Goal: Transaction & Acquisition: Purchase product/service

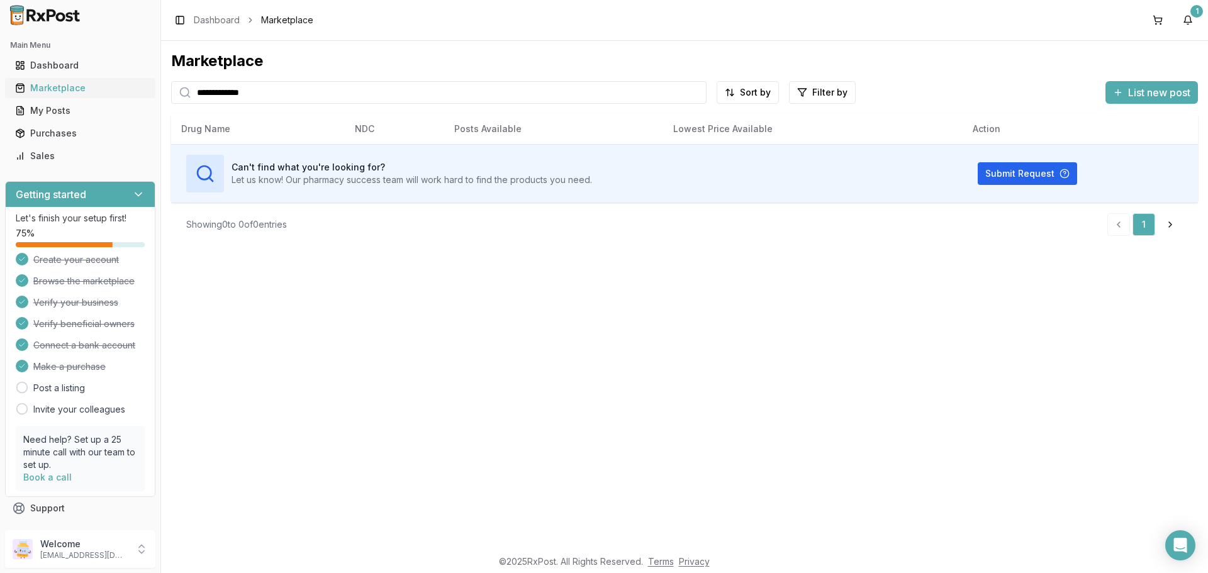
drag, startPoint x: 0, startPoint y: 0, endPoint x: 84, endPoint y: 86, distance: 119.7
click at [84, 86] on div "Marketplace" at bounding box center [80, 88] width 130 height 13
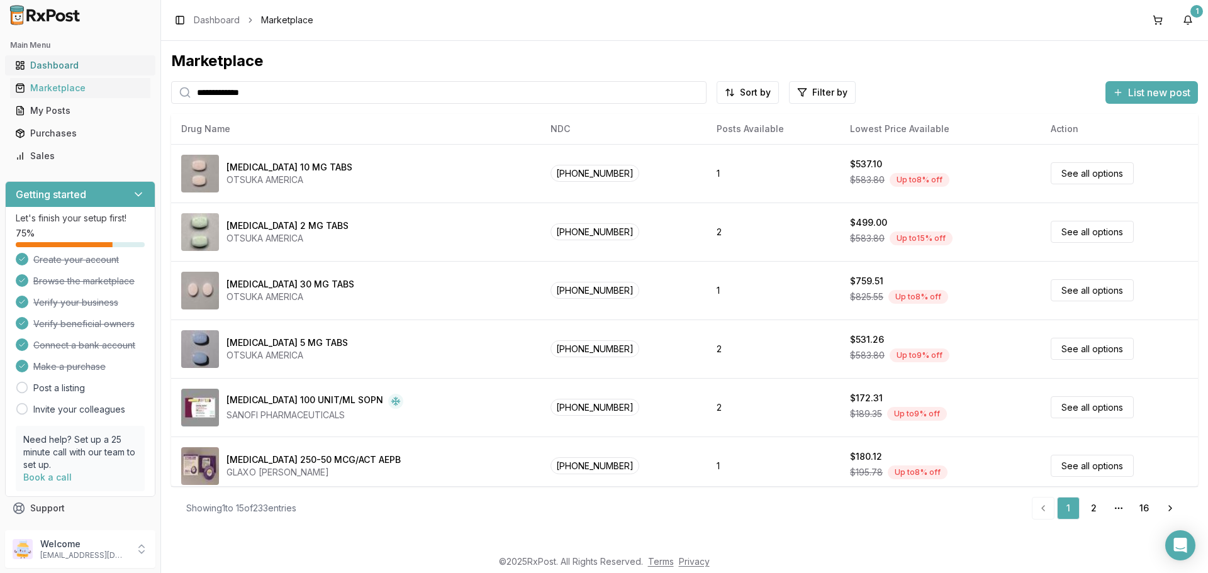
click at [62, 70] on div "Dashboard" at bounding box center [80, 65] width 130 height 13
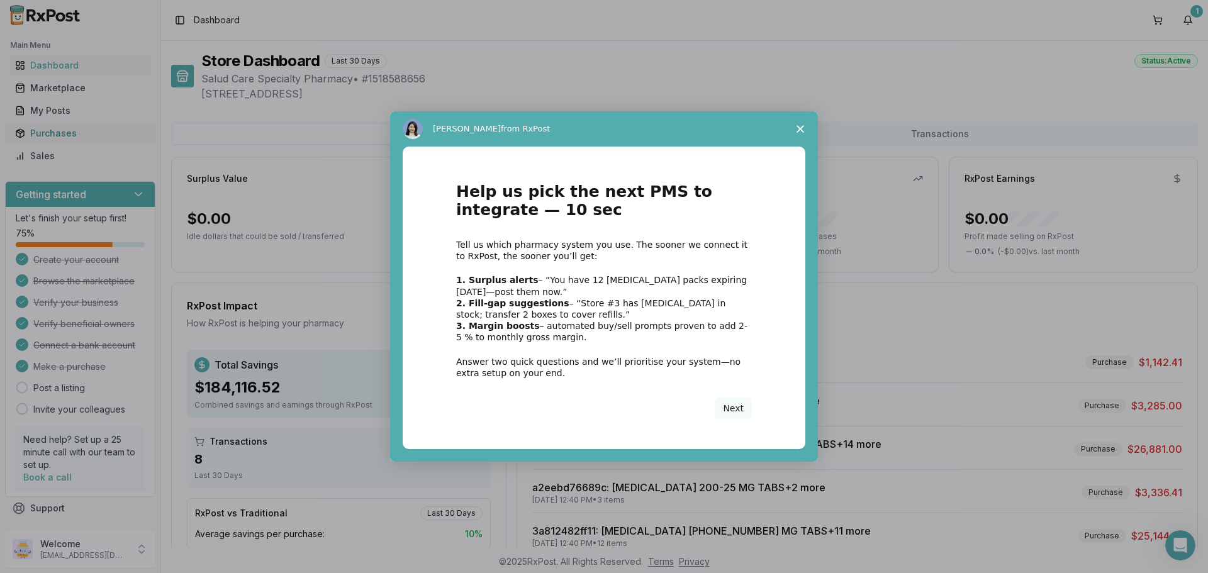
click at [82, 134] on div "Intercom messenger" at bounding box center [604, 286] width 1208 height 573
click at [800, 128] on polygon "Close survey" at bounding box center [801, 129] width 8 height 8
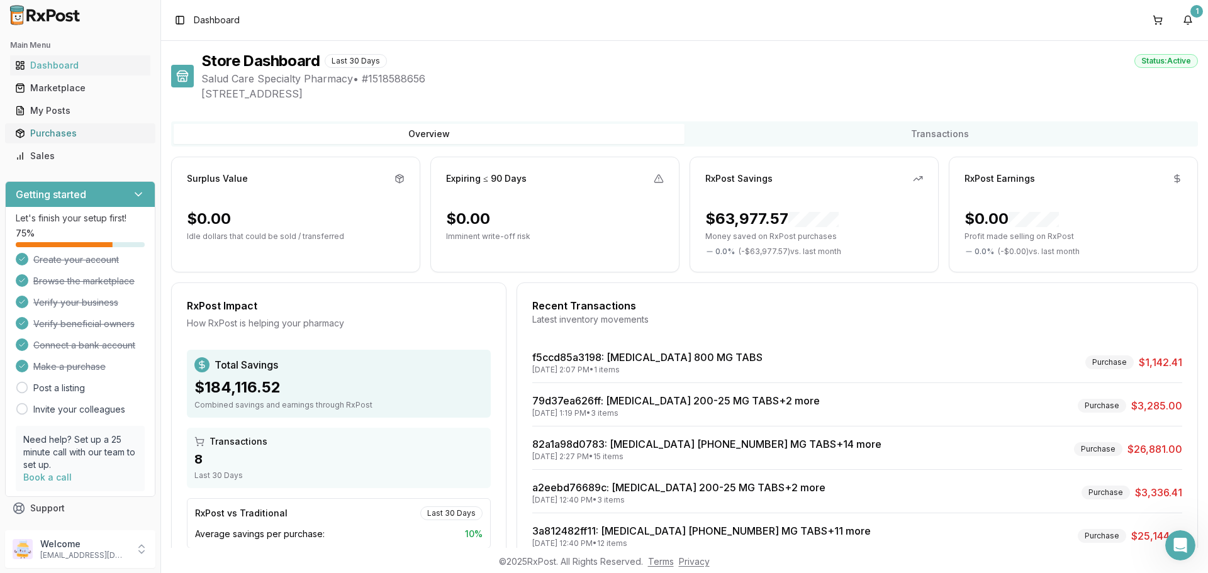
click at [47, 135] on div "Purchases" at bounding box center [80, 133] width 130 height 13
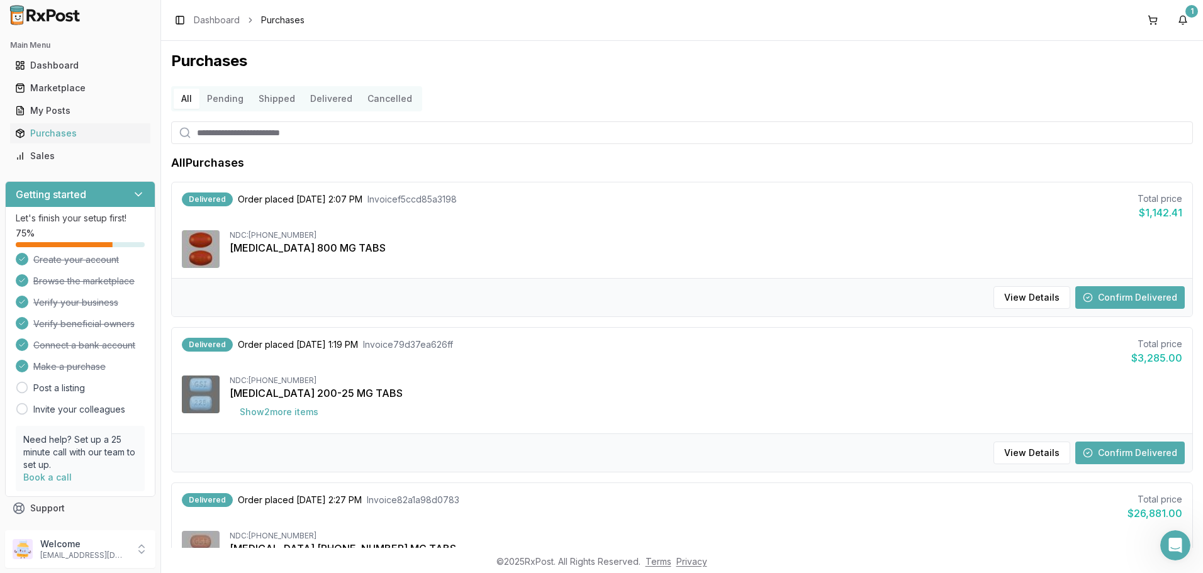
click at [268, 235] on div "NDC: 59676-0566-30" at bounding box center [706, 235] width 953 height 10
click at [207, 250] on img at bounding box center [201, 249] width 38 height 38
click at [1028, 296] on button "View Details" at bounding box center [1032, 297] width 77 height 23
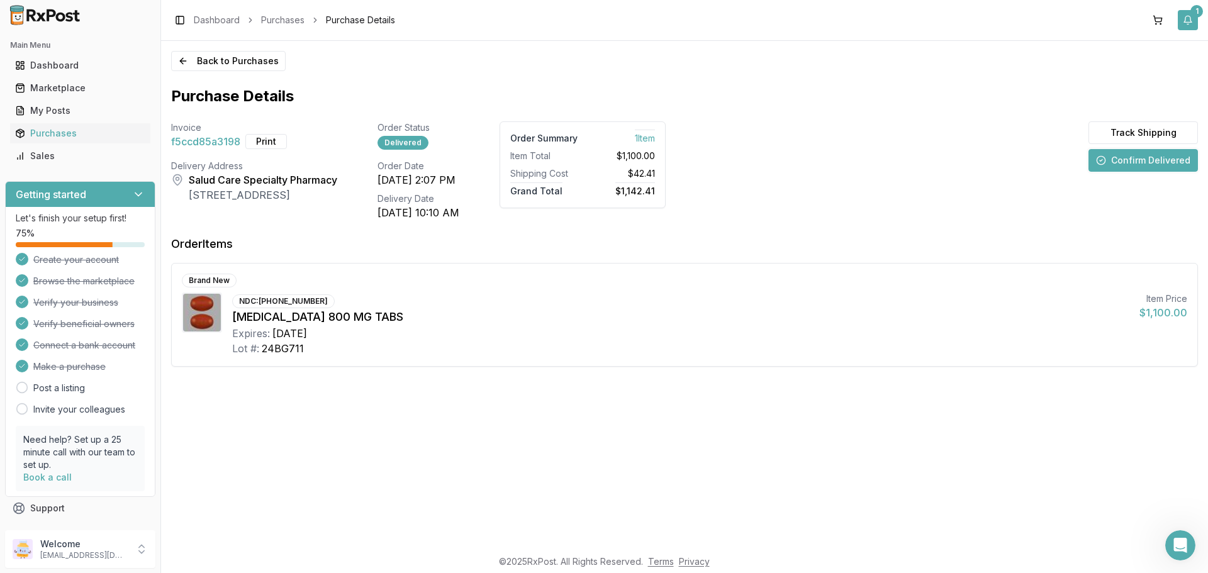
click at [1197, 14] on div "1" at bounding box center [1197, 11] width 13 height 13
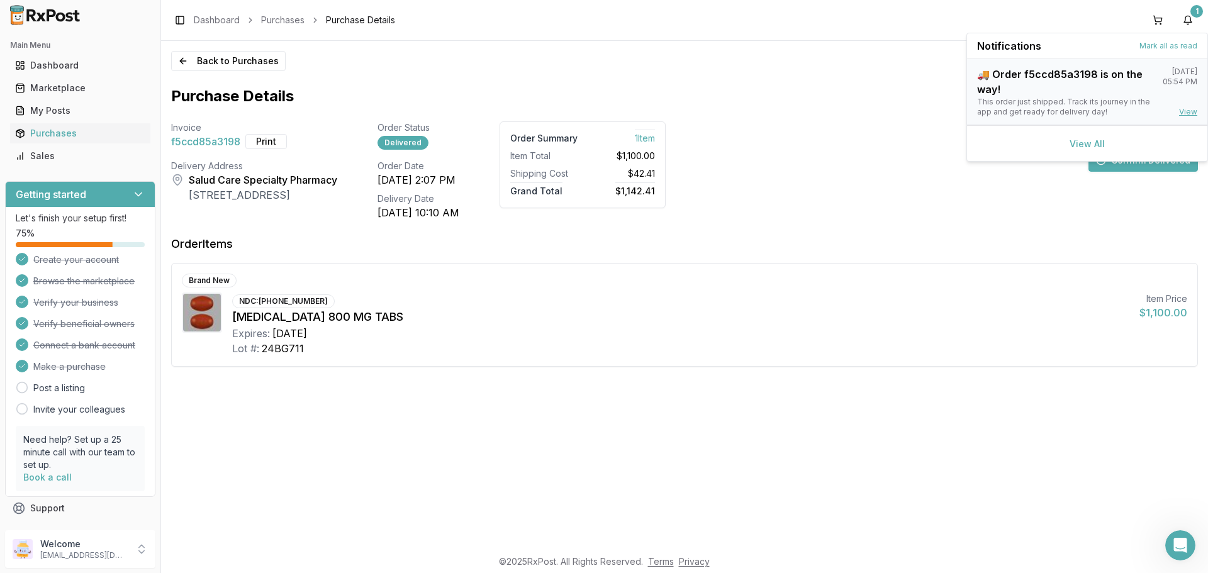
click at [1182, 115] on link "View" at bounding box center [1188, 112] width 18 height 10
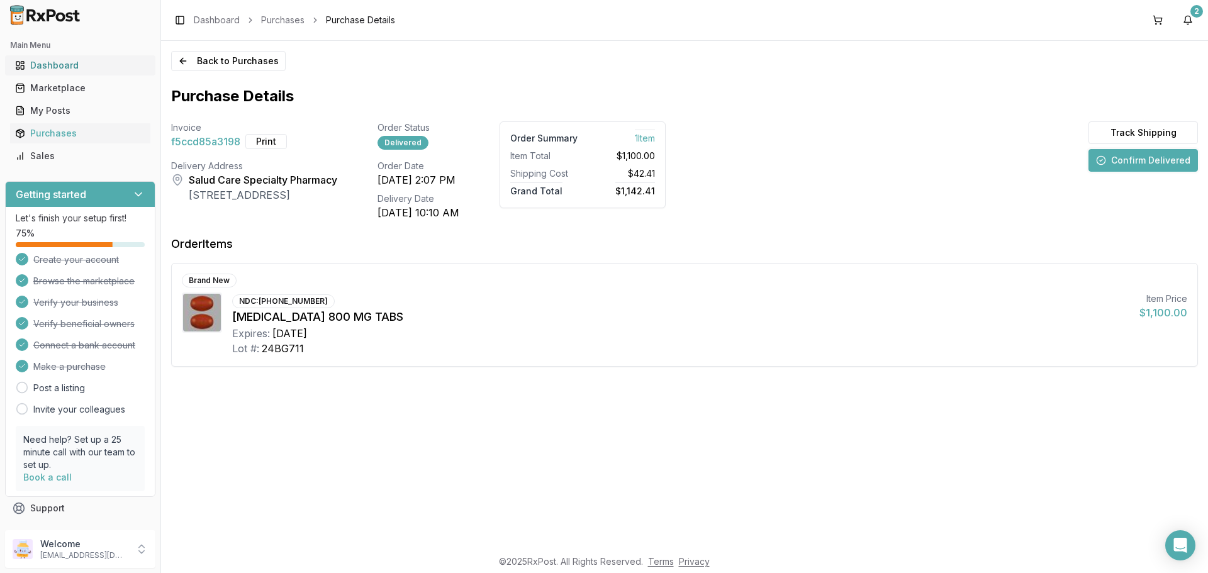
click at [89, 63] on div "Dashboard" at bounding box center [80, 65] width 130 height 13
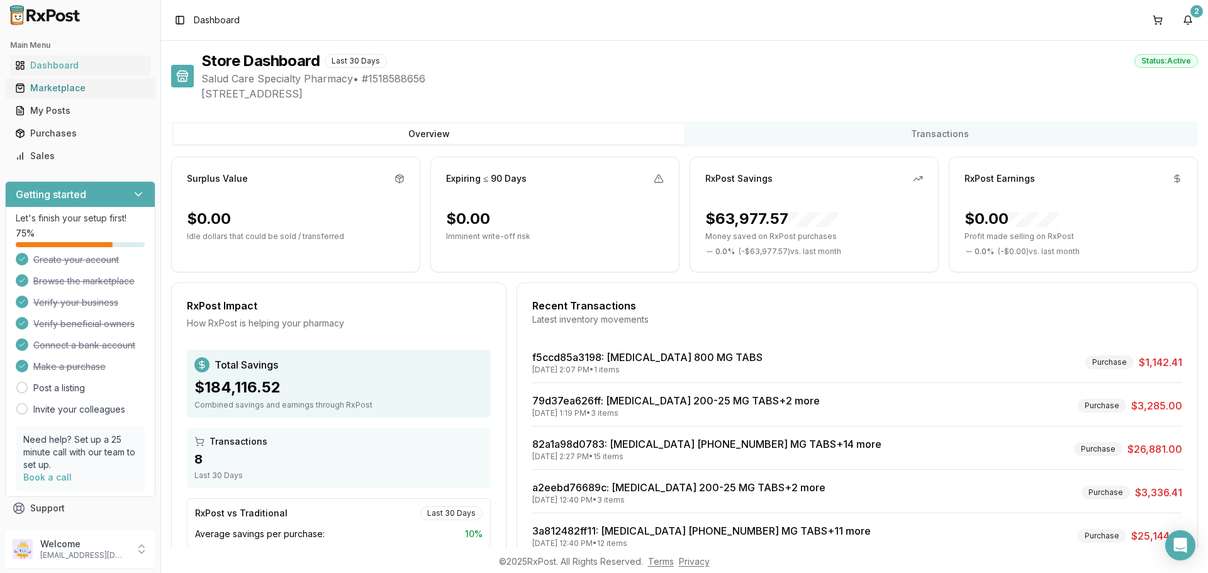
click at [84, 91] on div "Marketplace" at bounding box center [80, 88] width 130 height 13
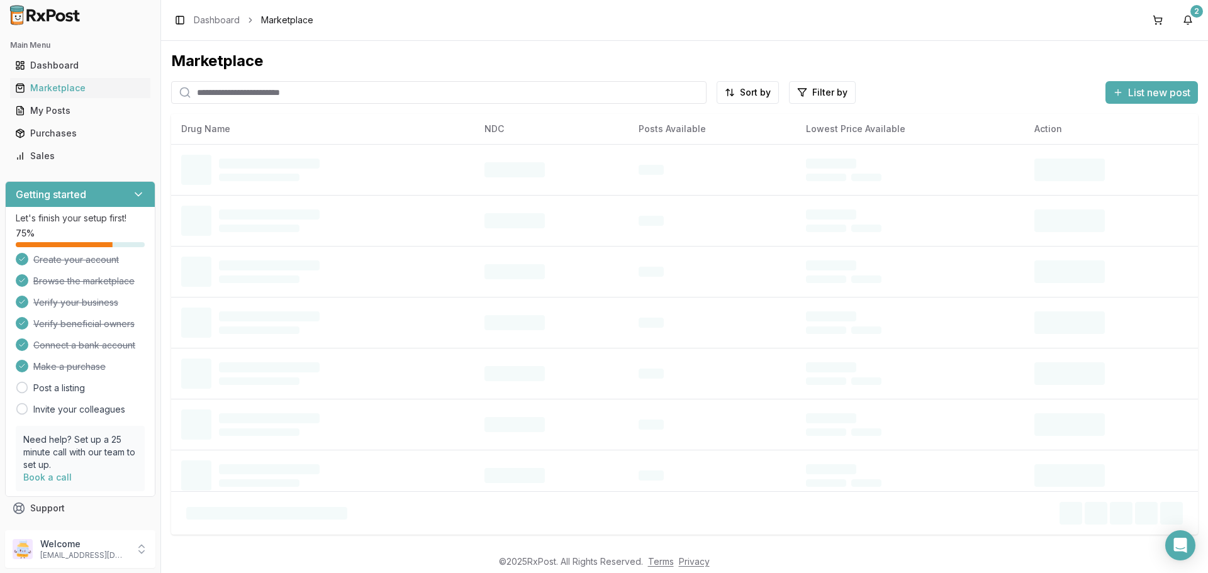
click at [223, 95] on input "search" at bounding box center [438, 92] width 535 height 23
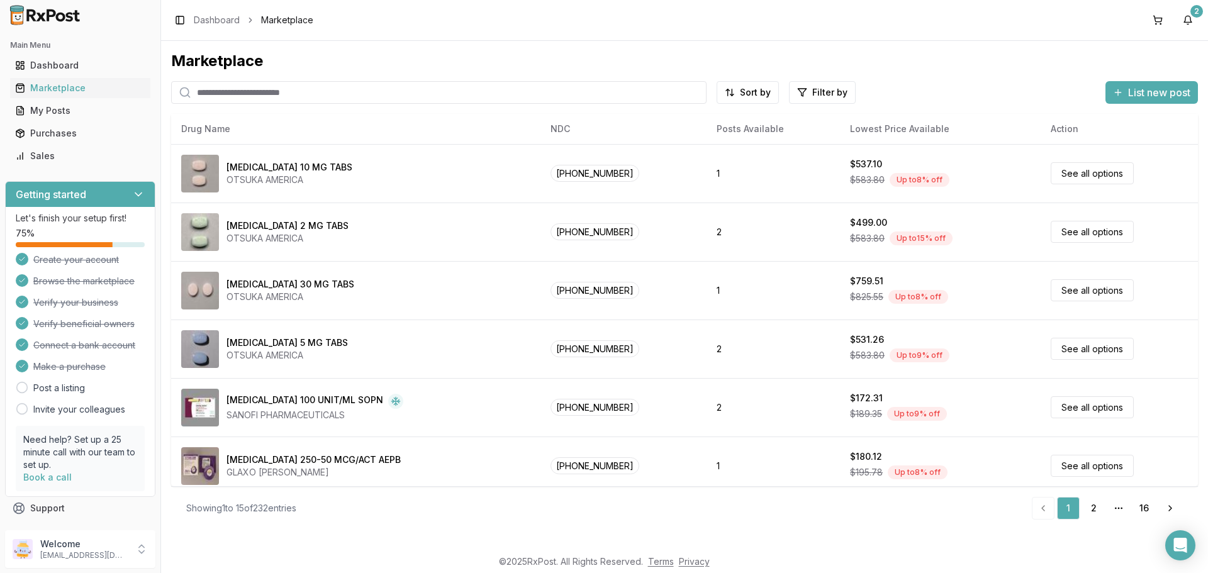
click at [229, 97] on input "search" at bounding box center [438, 92] width 535 height 23
type input "******"
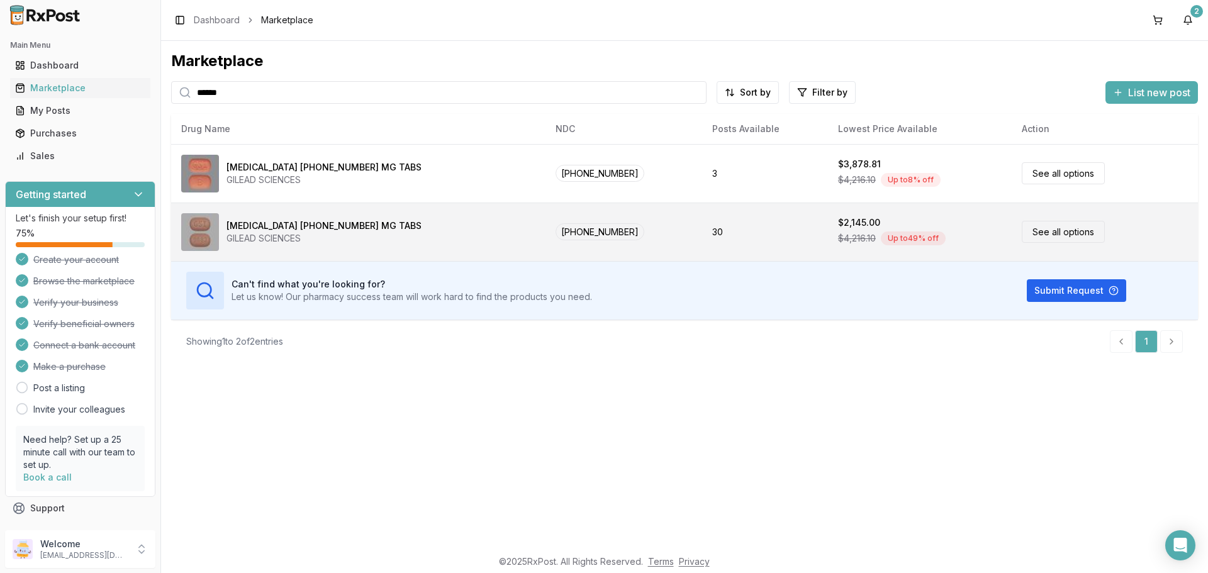
click at [556, 234] on span "[PHONE_NUMBER]" at bounding box center [600, 231] width 89 height 17
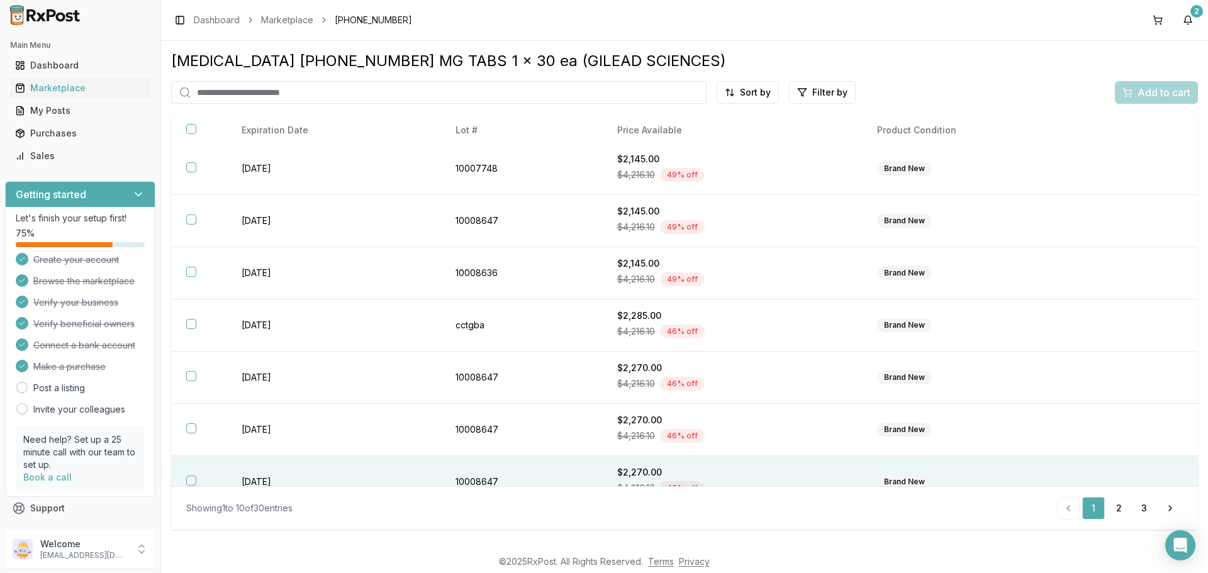
scroll to position [182, 0]
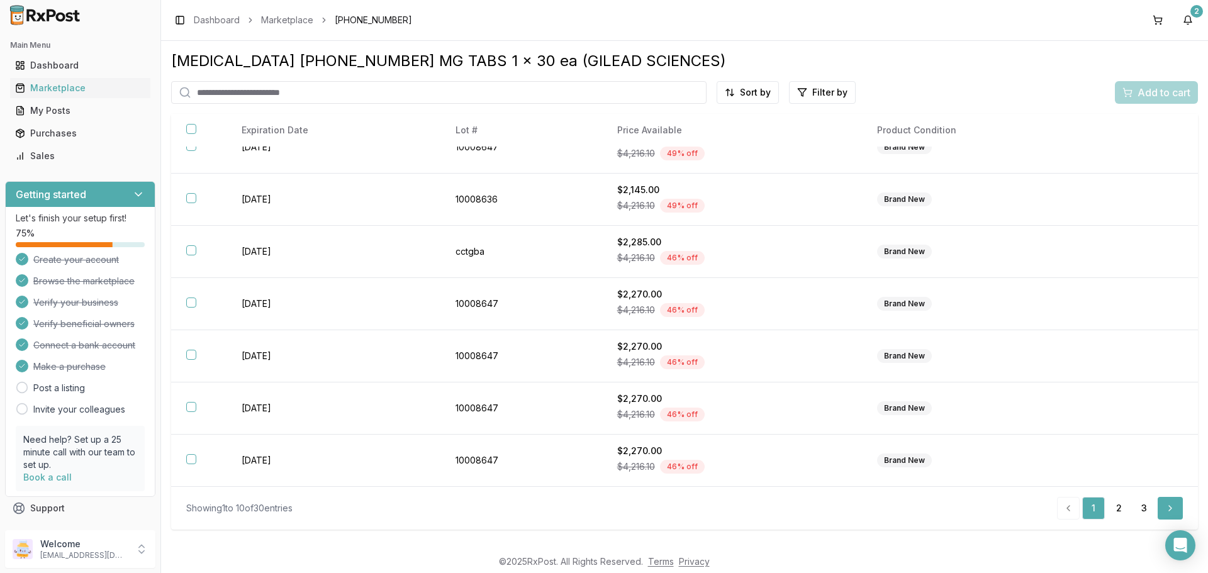
click at [1165, 513] on link "Next" at bounding box center [1170, 508] width 25 height 23
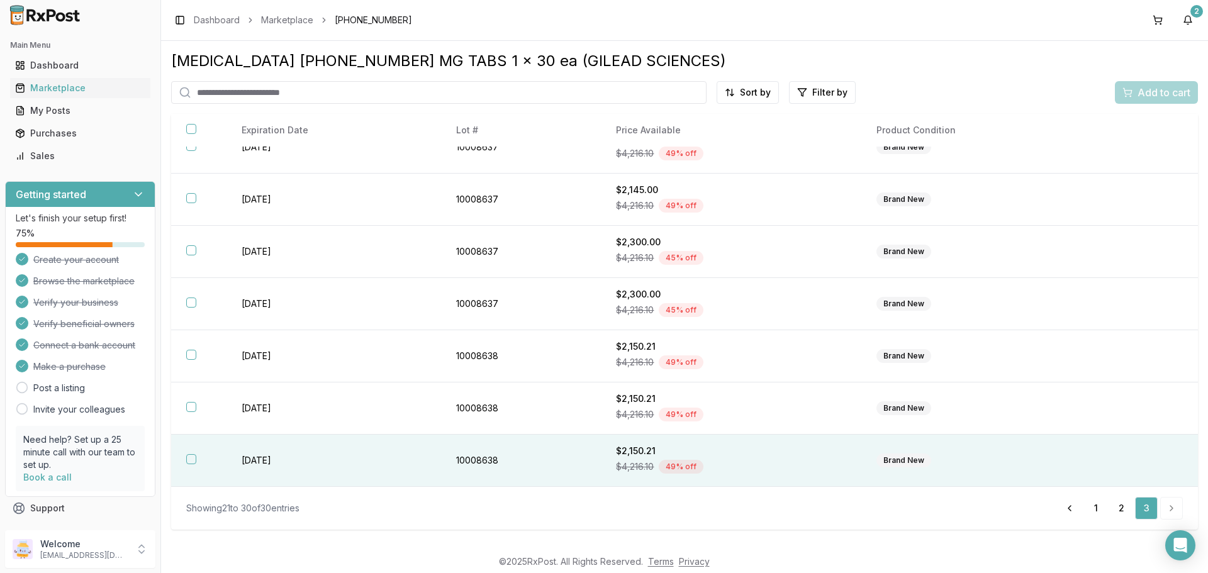
click at [201, 462] on th at bounding box center [198, 461] width 55 height 52
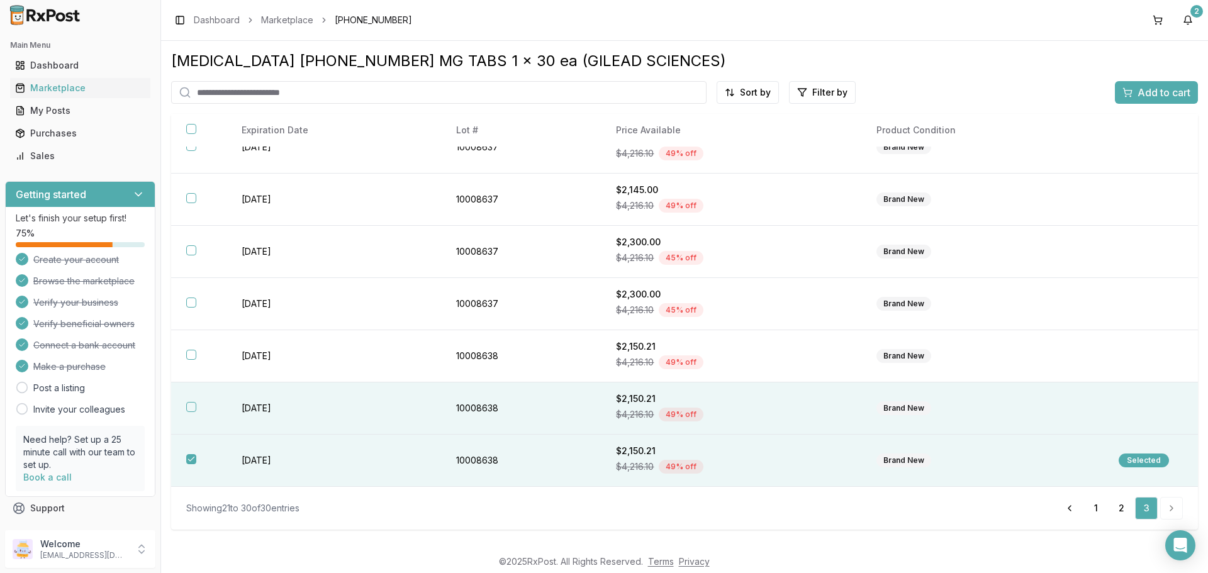
click at [189, 401] on th at bounding box center [198, 409] width 55 height 52
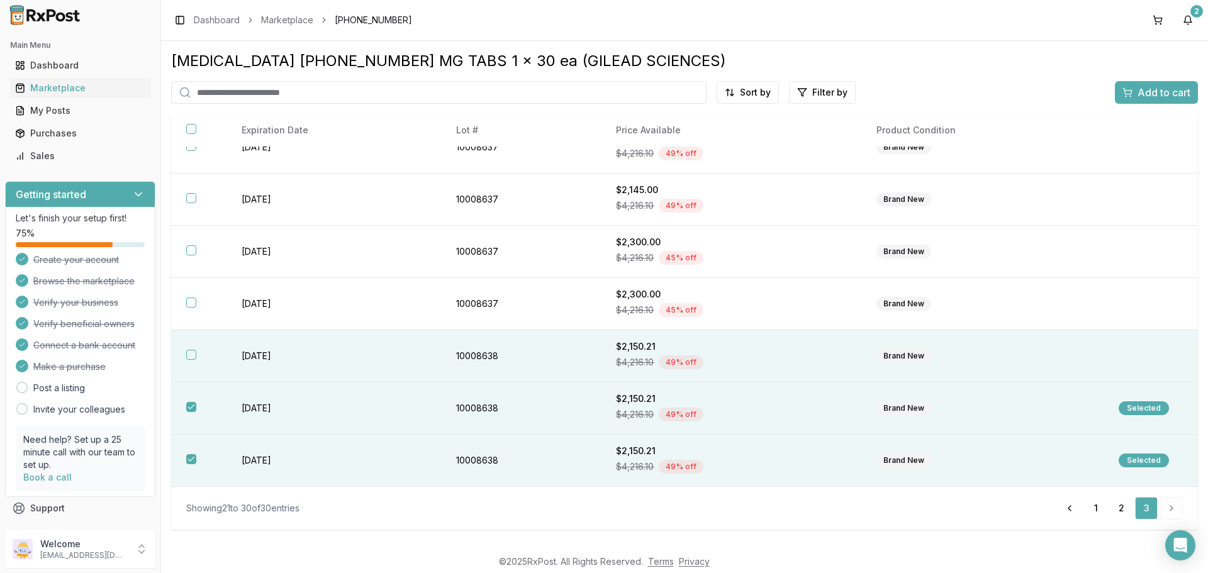
click at [201, 356] on th at bounding box center [198, 356] width 55 height 52
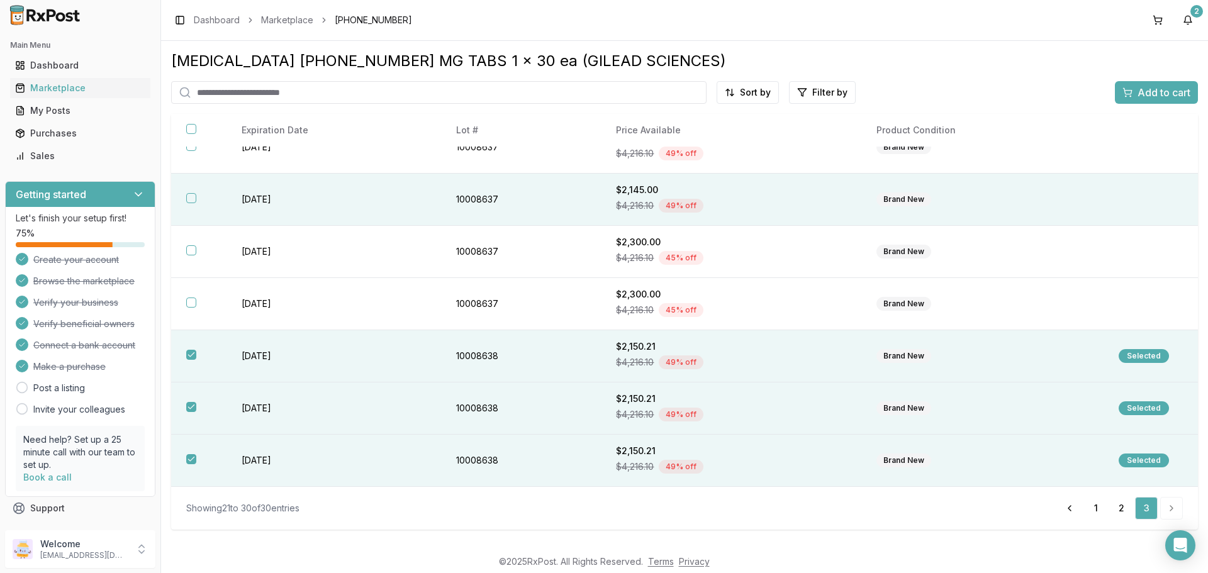
click at [199, 197] on th at bounding box center [198, 200] width 55 height 52
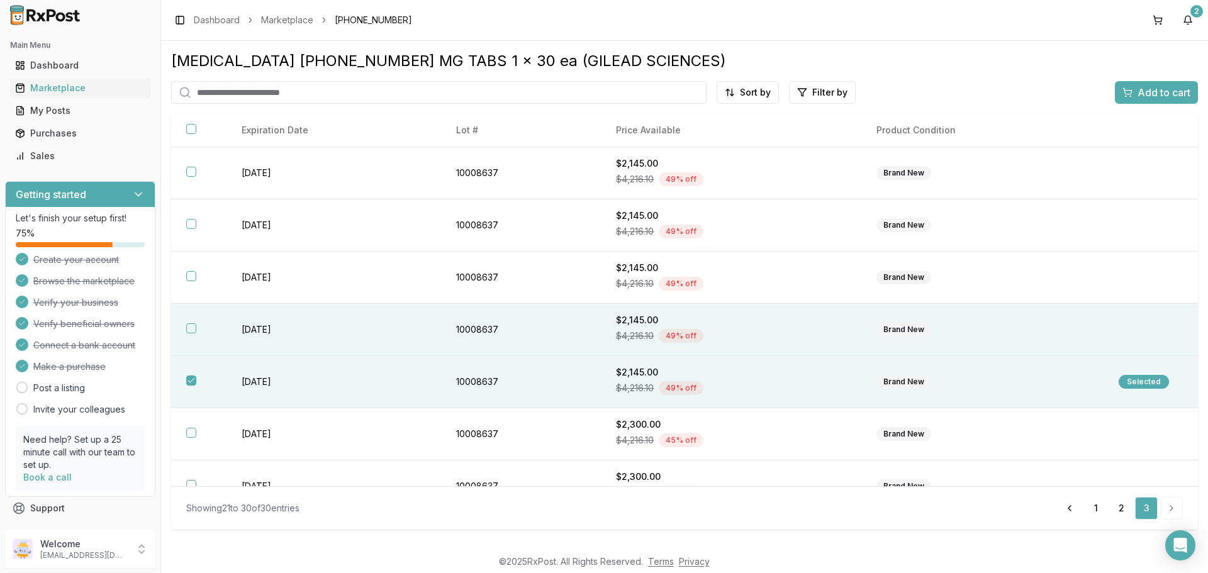
click at [203, 331] on th at bounding box center [198, 330] width 55 height 52
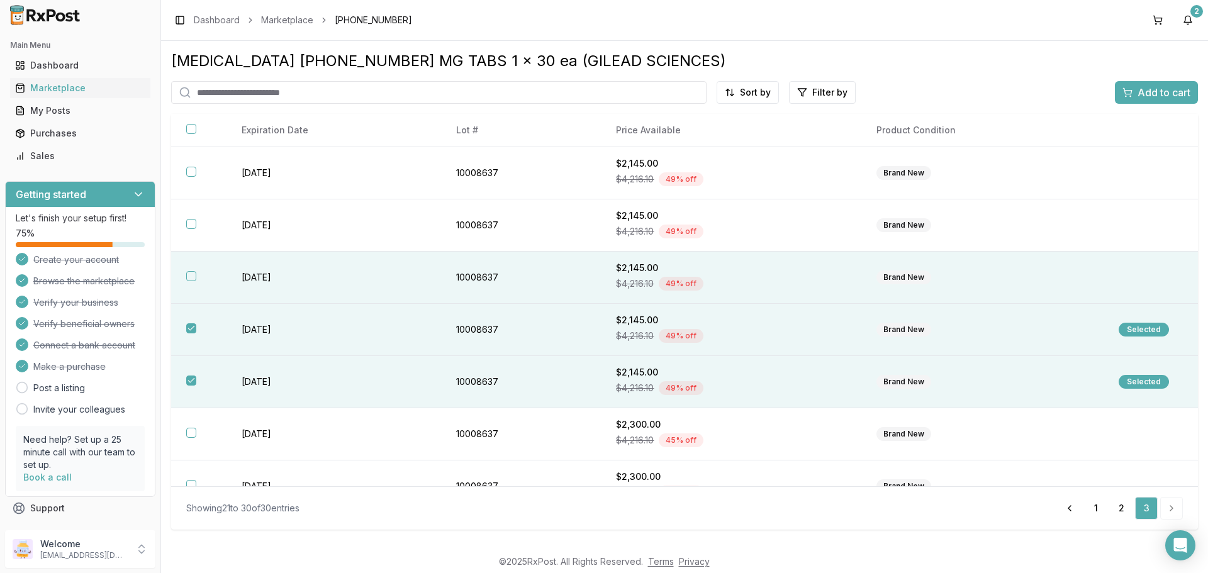
click at [192, 284] on th at bounding box center [198, 278] width 55 height 52
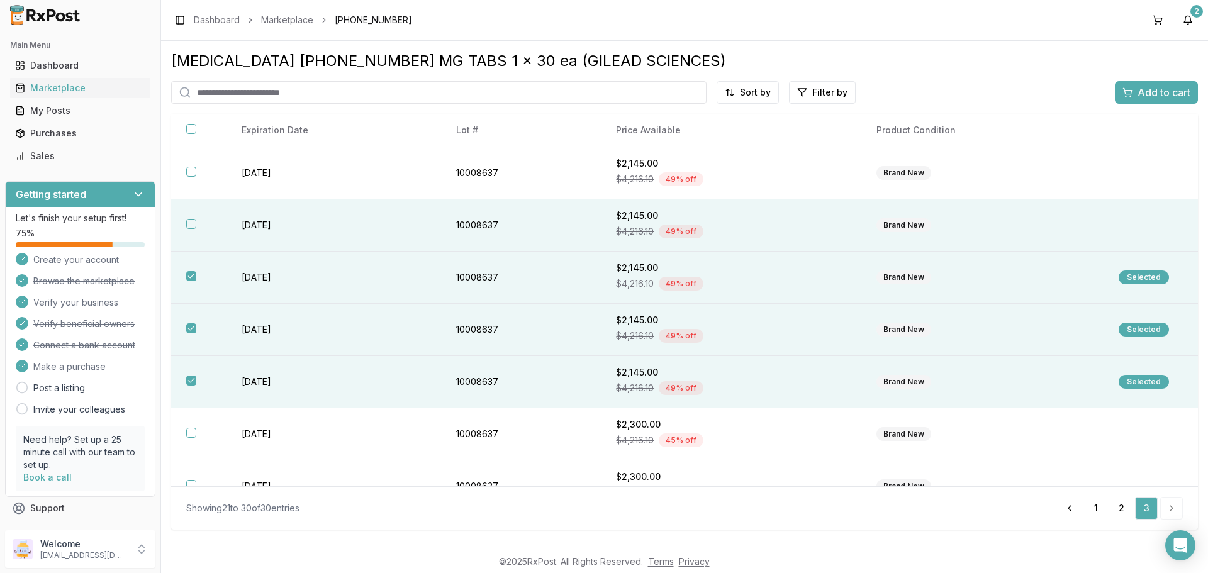
click at [194, 238] on th at bounding box center [198, 225] width 55 height 52
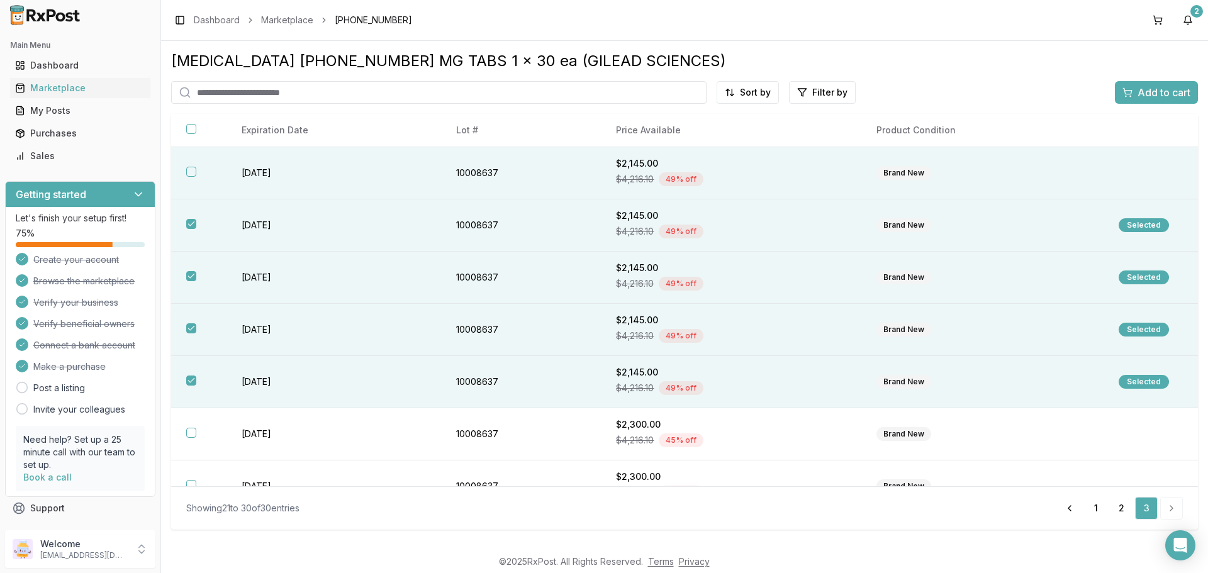
click at [188, 160] on th at bounding box center [198, 173] width 55 height 52
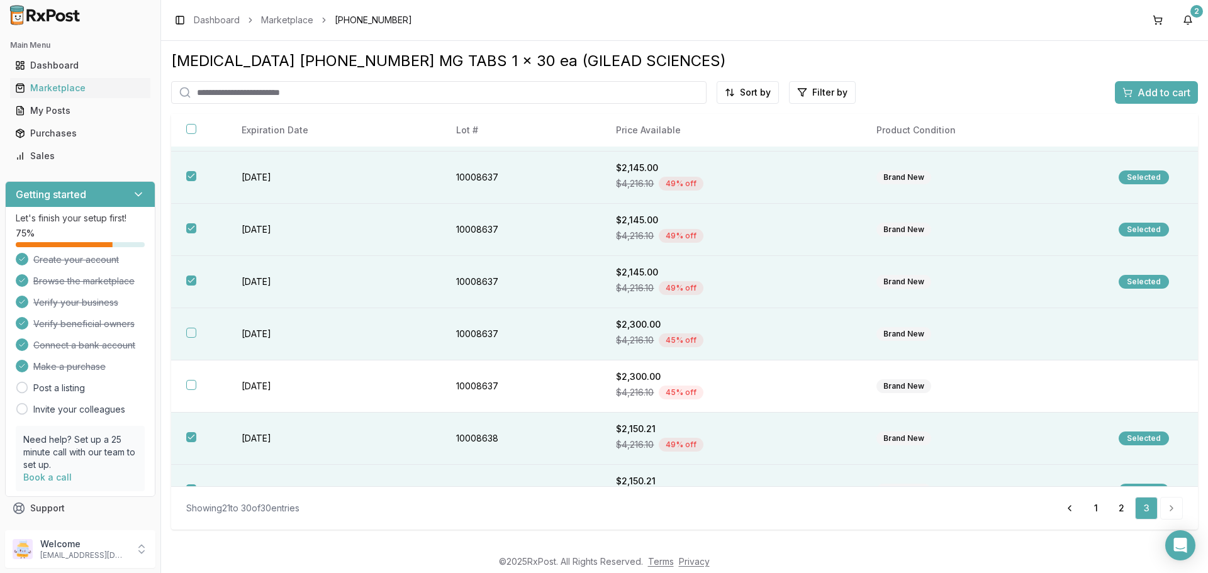
scroll to position [182, 0]
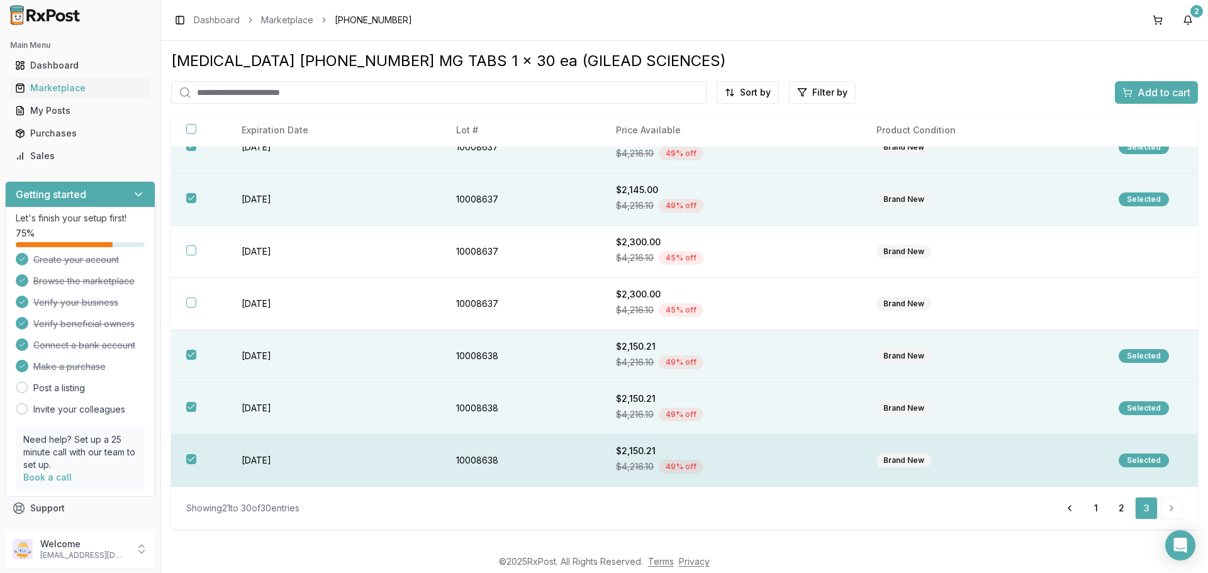
click at [201, 465] on th at bounding box center [198, 461] width 55 height 52
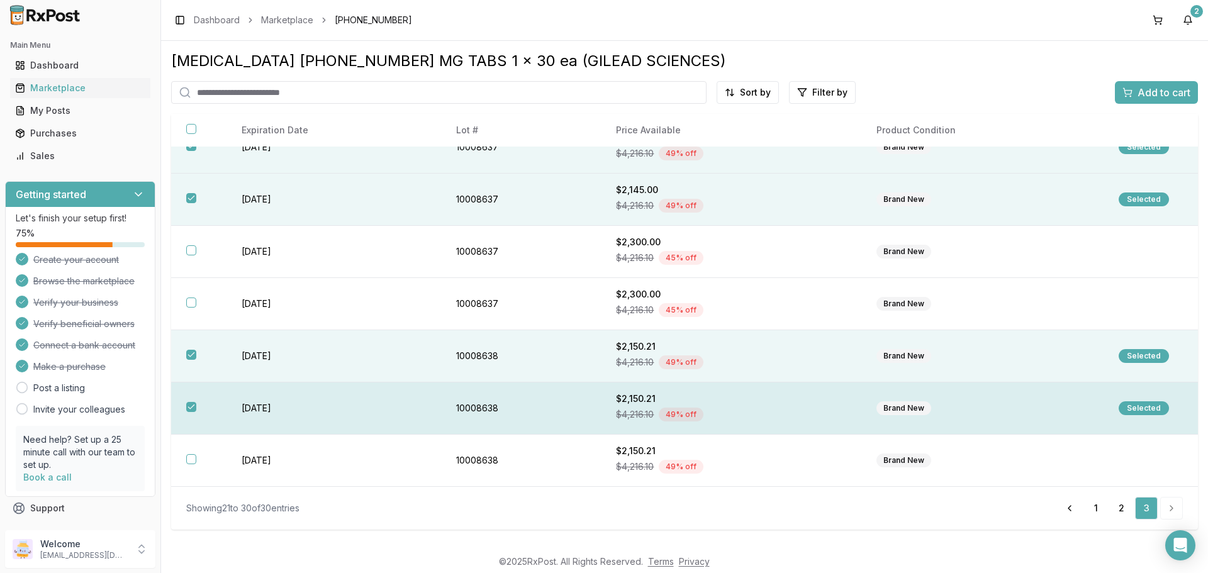
click at [203, 406] on th at bounding box center [198, 409] width 55 height 52
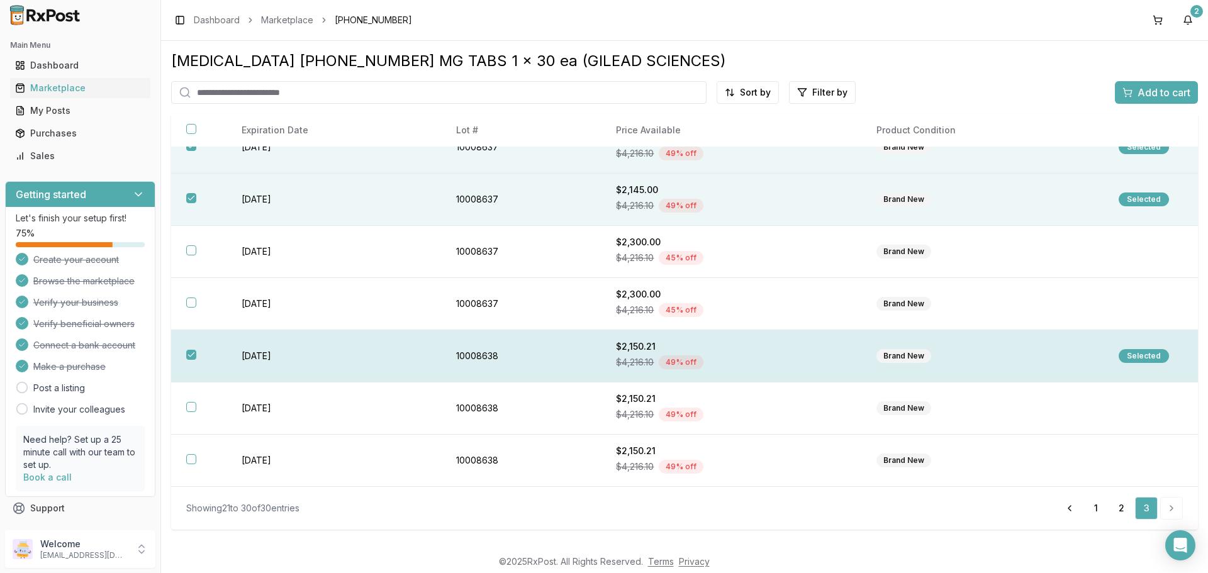
click at [194, 360] on th at bounding box center [198, 356] width 55 height 52
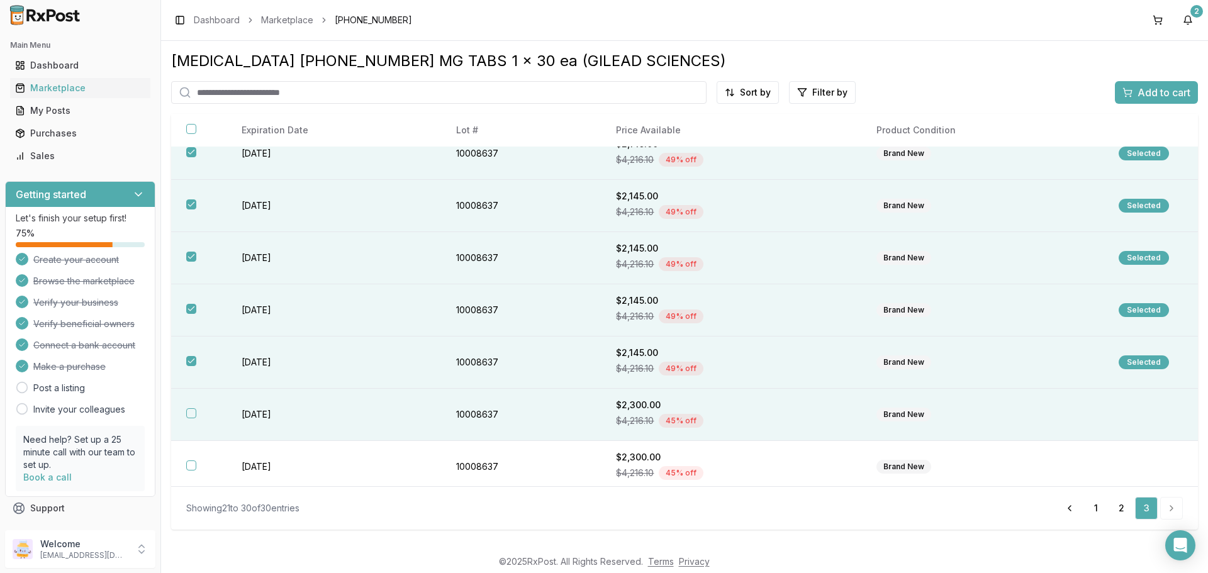
scroll to position [0, 0]
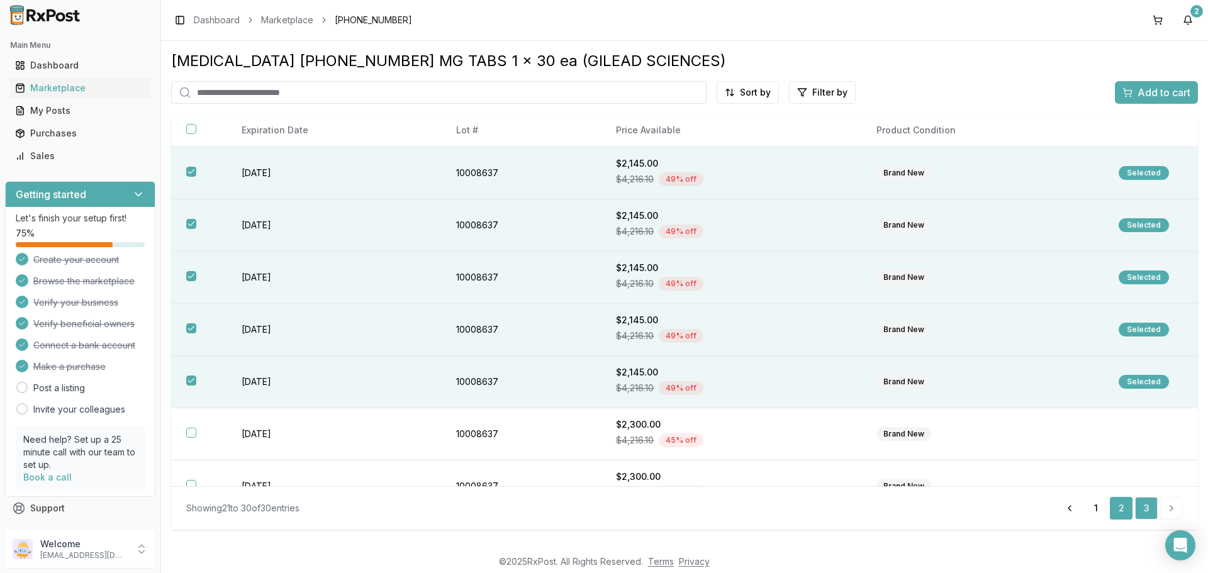
click at [1121, 510] on link "2" at bounding box center [1121, 508] width 23 height 23
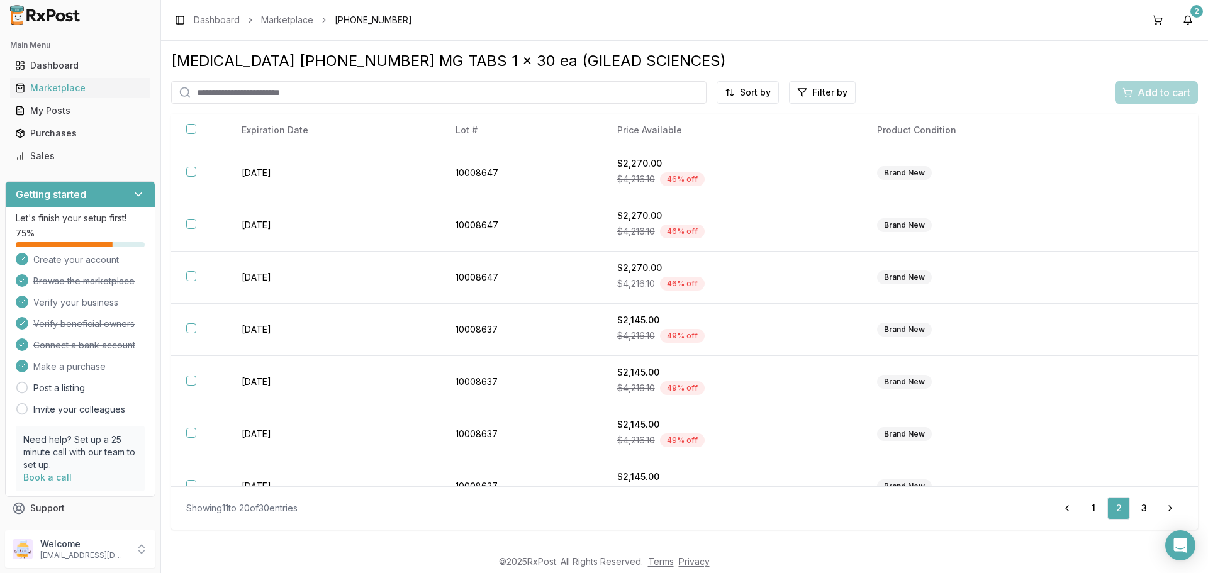
scroll to position [182, 0]
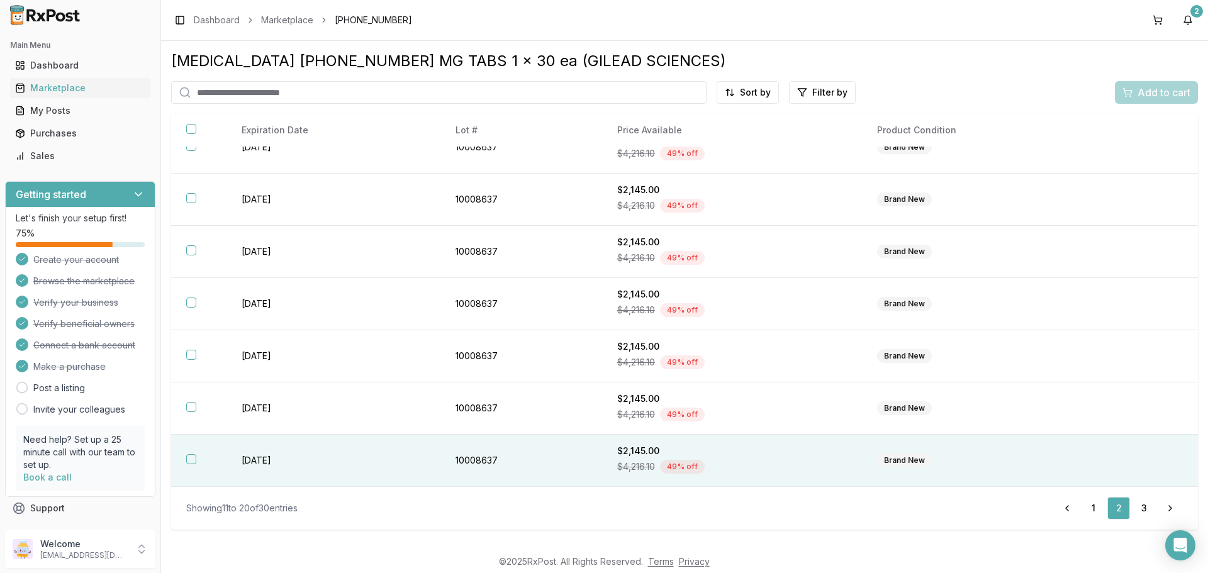
click at [185, 456] on th at bounding box center [198, 461] width 55 height 52
click at [1141, 82] on button "Add to cart" at bounding box center [1156, 92] width 83 height 23
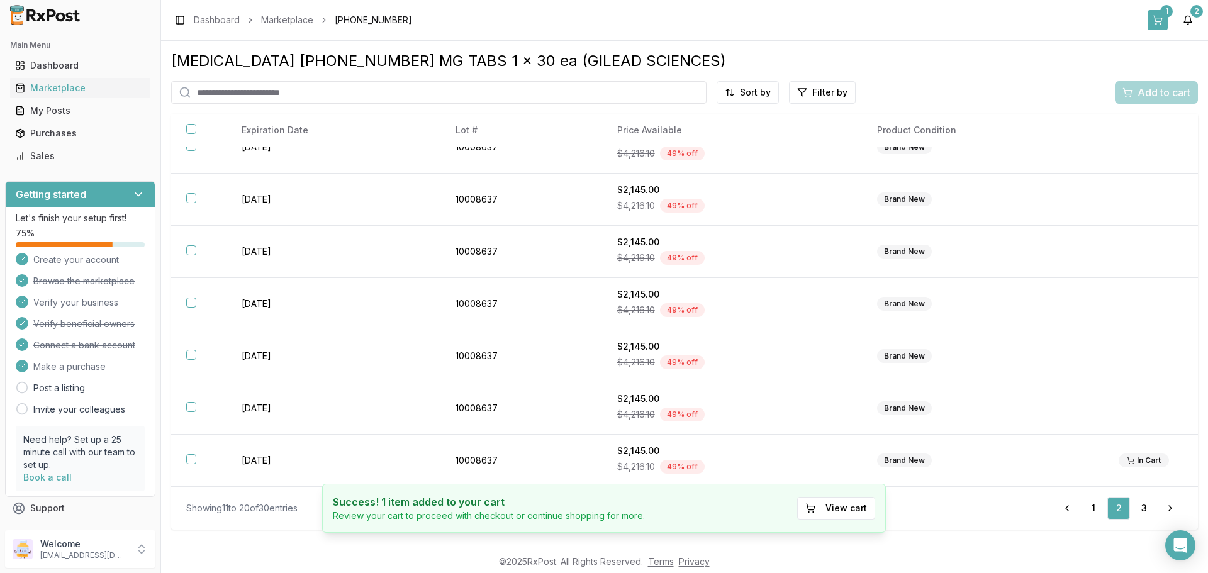
click at [1158, 15] on button "1" at bounding box center [1158, 20] width 20 height 20
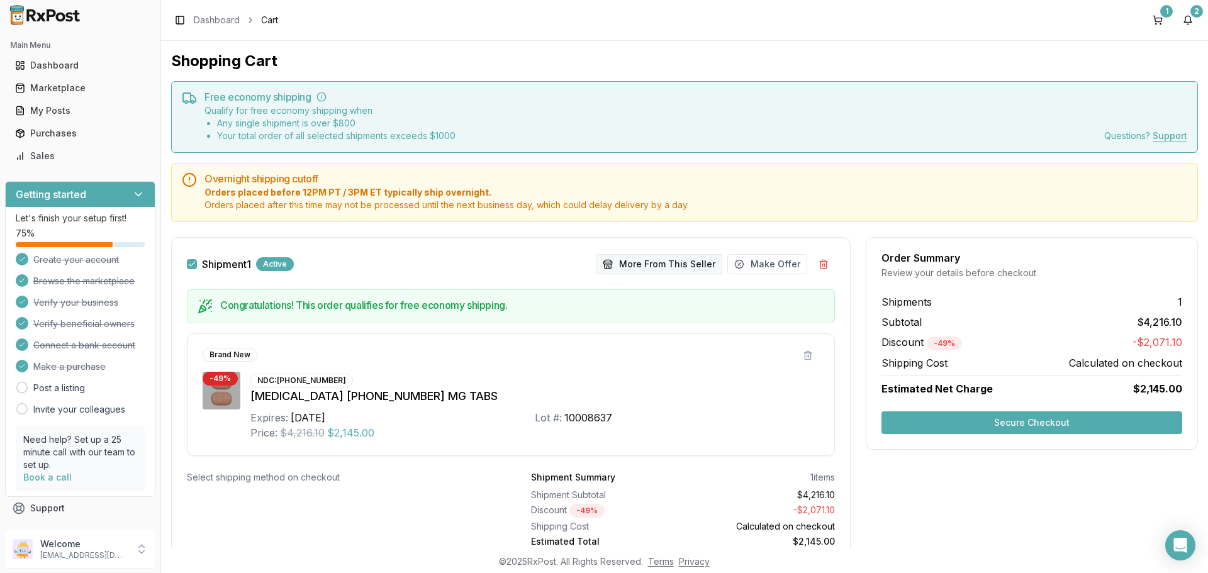
click at [698, 261] on button "More From This Seller" at bounding box center [659, 264] width 126 height 20
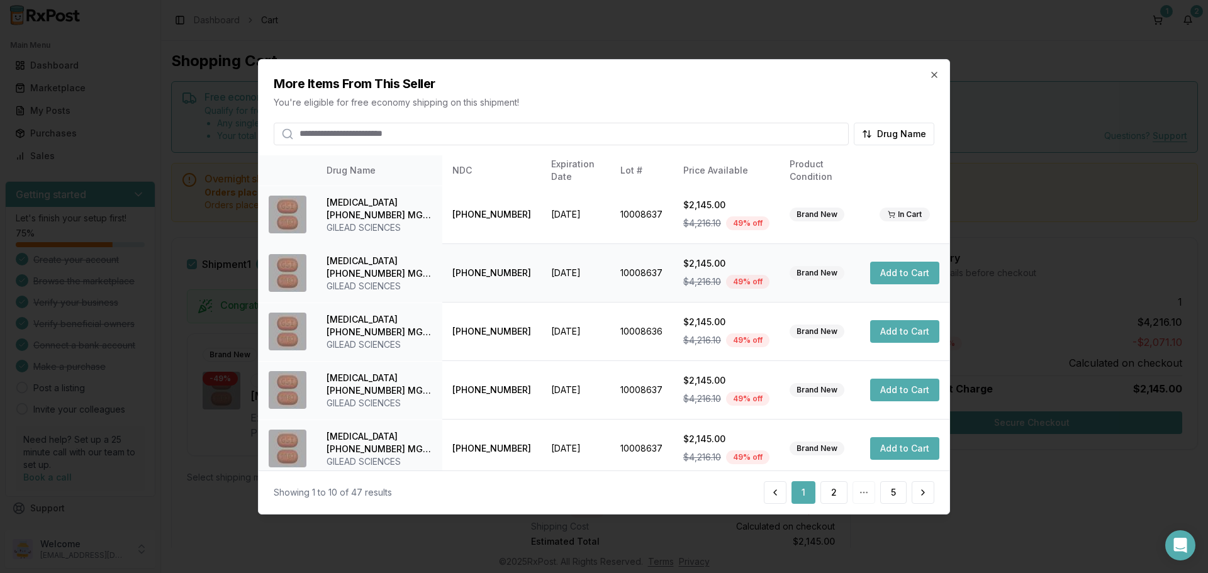
click at [882, 277] on button "Add to Cart" at bounding box center [904, 273] width 69 height 23
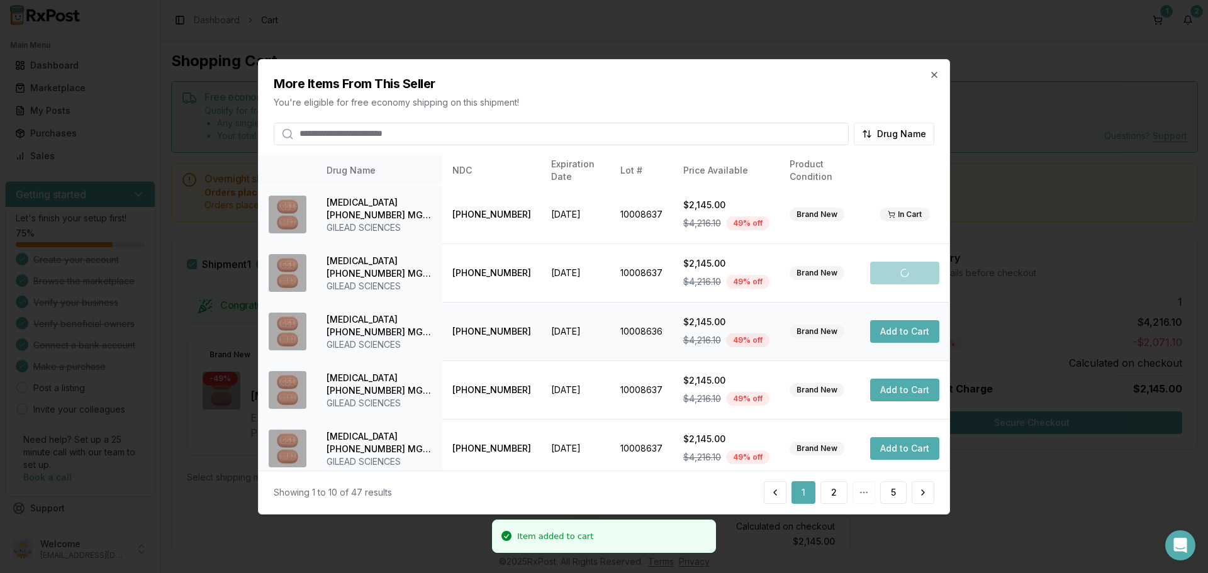
click at [907, 331] on button "Add to Cart" at bounding box center [904, 331] width 69 height 23
click at [912, 385] on button "Add to Cart" at bounding box center [904, 390] width 69 height 23
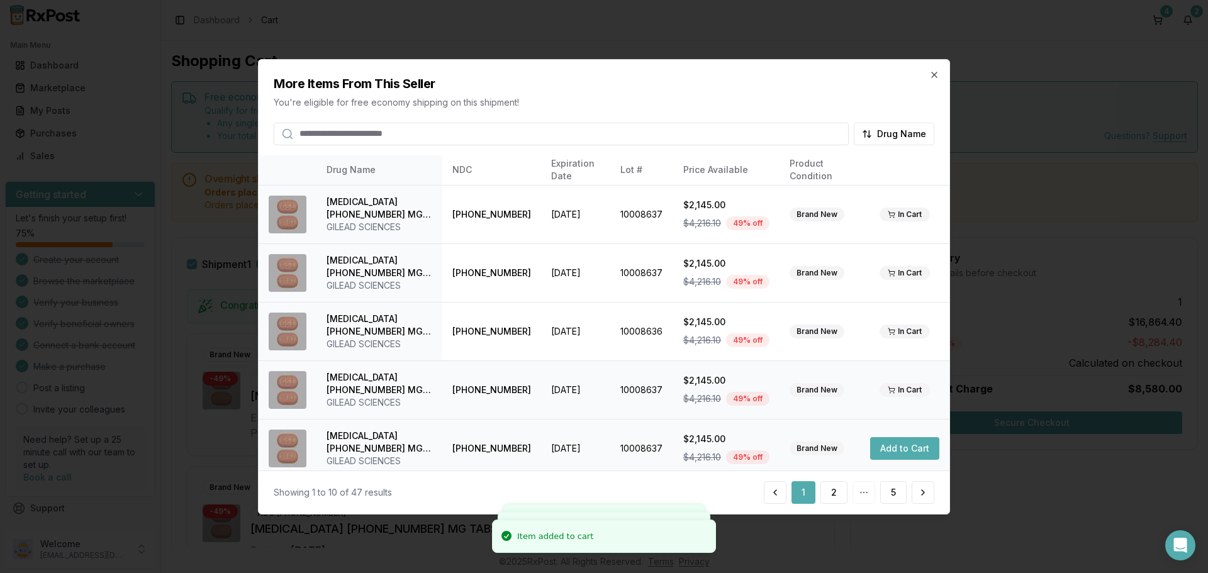
click at [897, 443] on button "Add to Cart" at bounding box center [904, 448] width 69 height 23
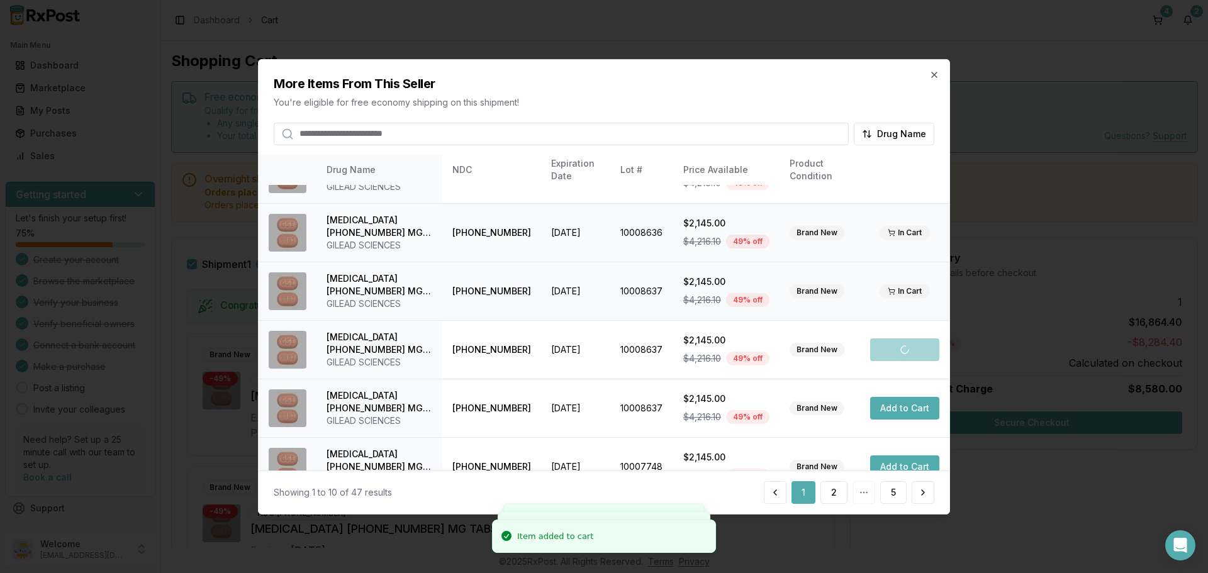
scroll to position [189, 0]
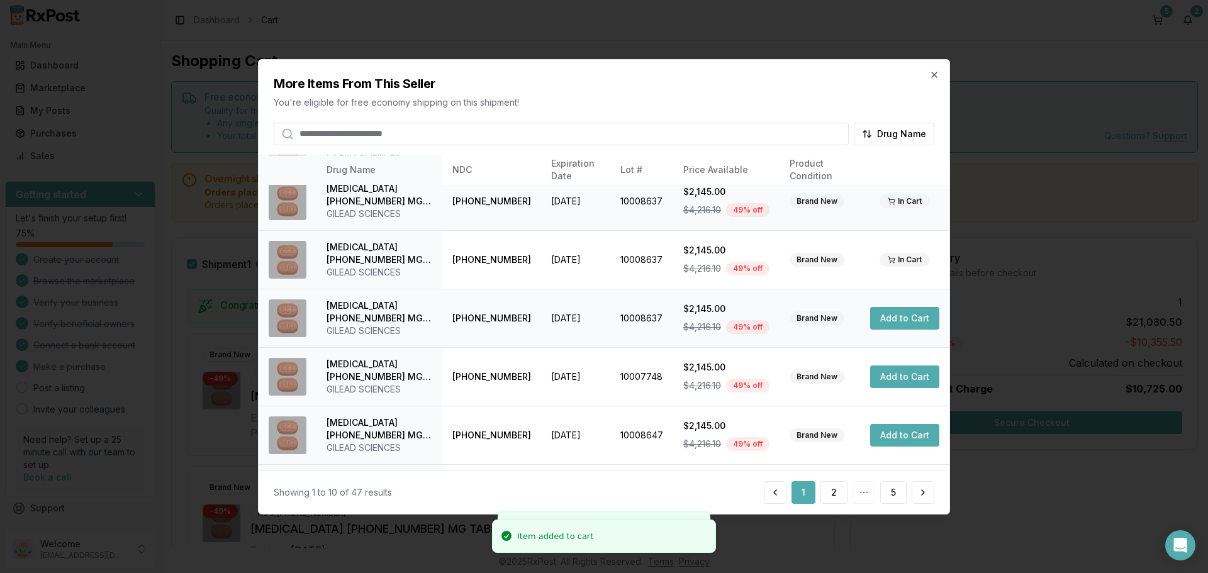
click at [916, 317] on button "Add to Cart" at bounding box center [904, 318] width 69 height 23
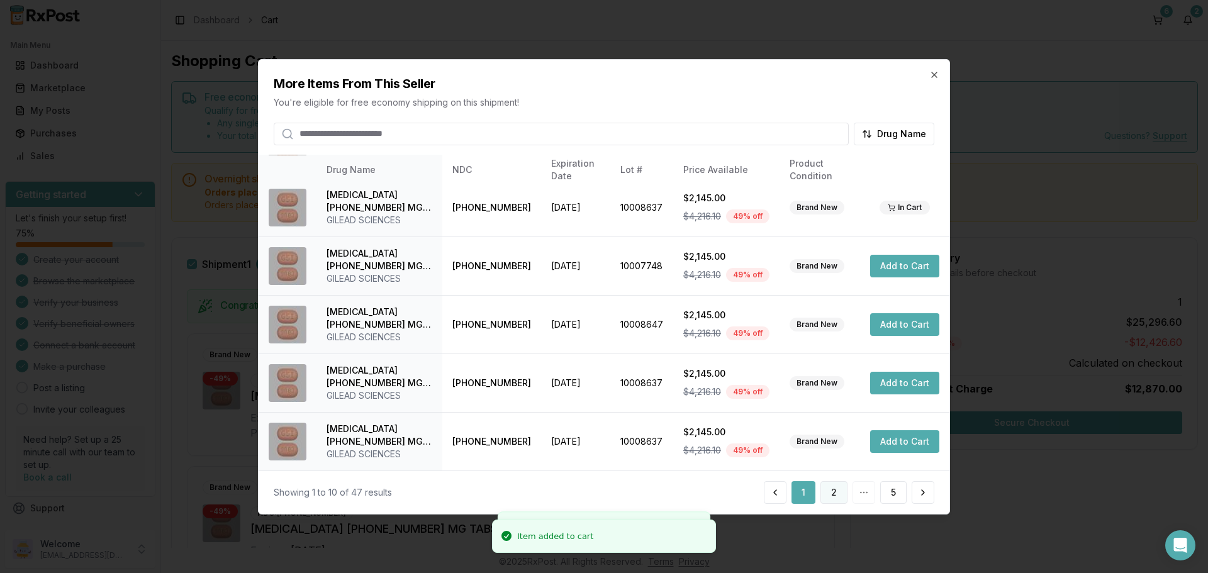
click at [837, 494] on button "2" at bounding box center [834, 492] width 27 height 23
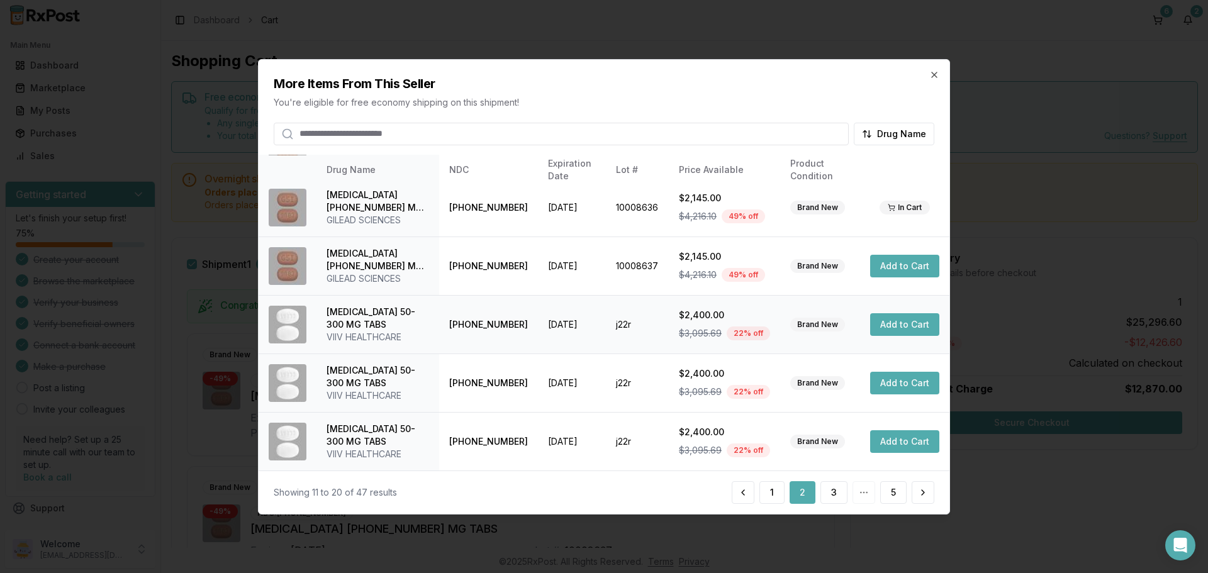
click at [881, 323] on button "Add to Cart" at bounding box center [904, 324] width 69 height 23
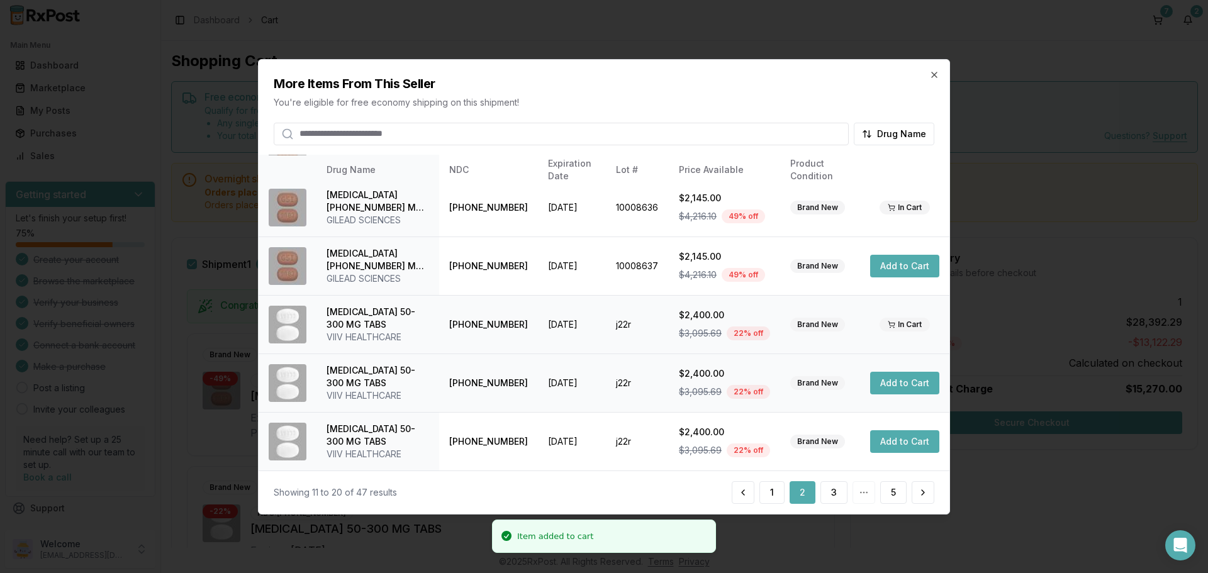
click at [898, 387] on button "Add to Cart" at bounding box center [904, 383] width 69 height 23
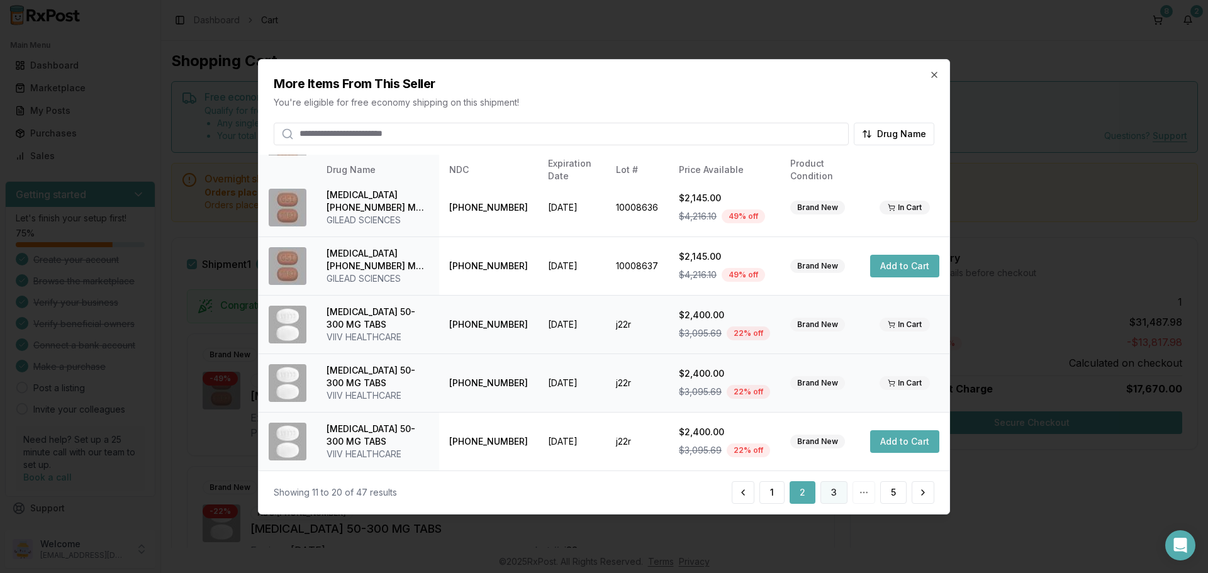
click at [834, 493] on button "3" at bounding box center [834, 492] width 27 height 23
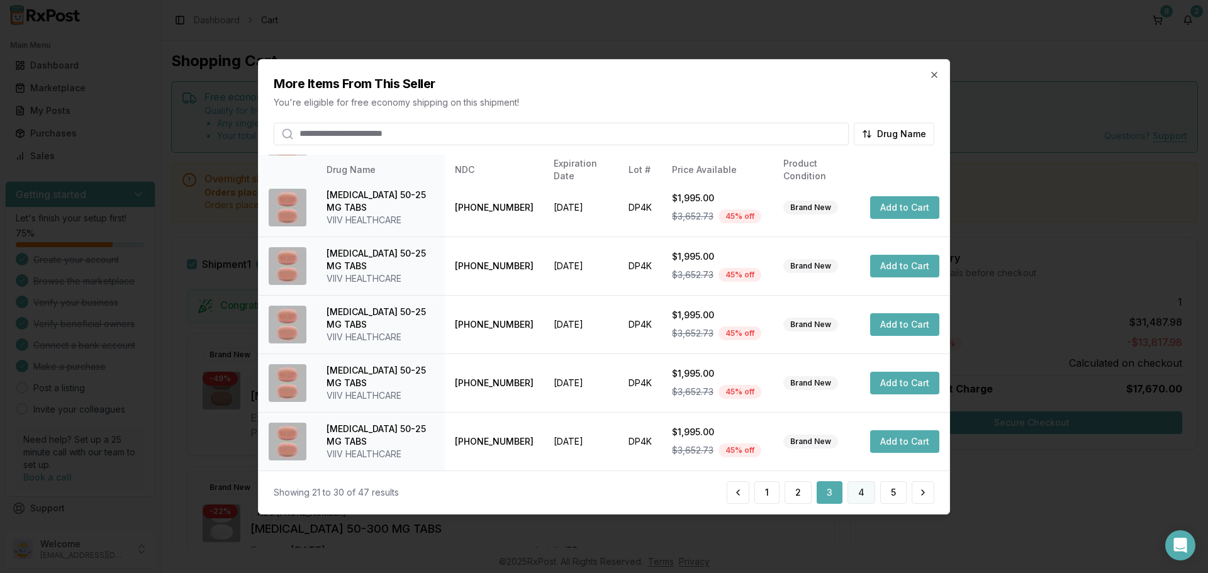
click at [859, 491] on button "4" at bounding box center [862, 492] width 28 height 23
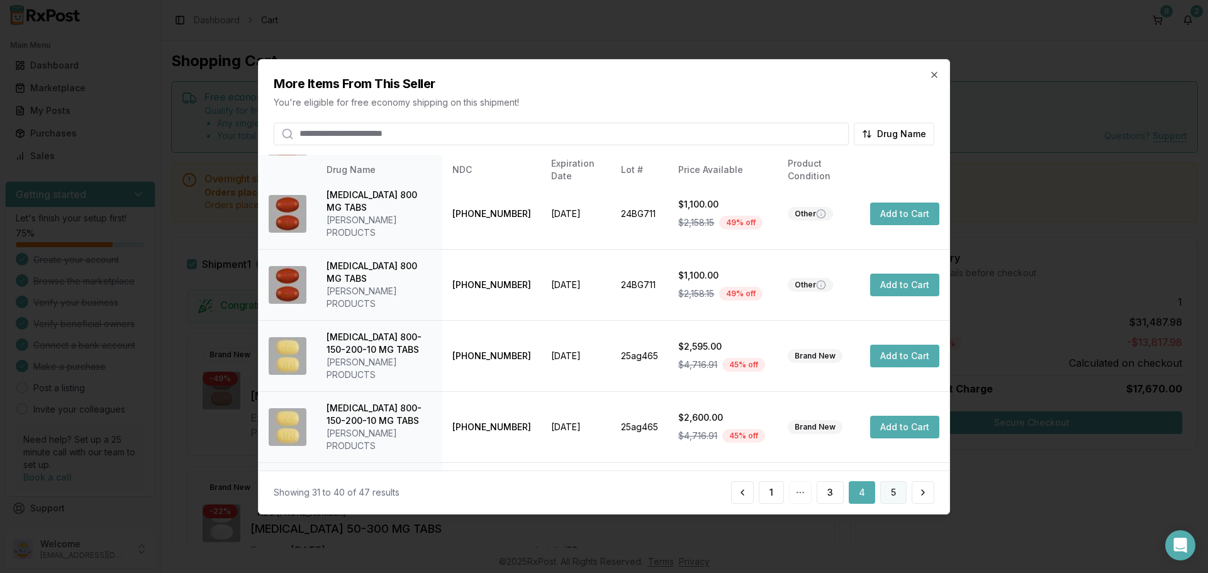
click at [888, 490] on button "5" at bounding box center [893, 492] width 26 height 23
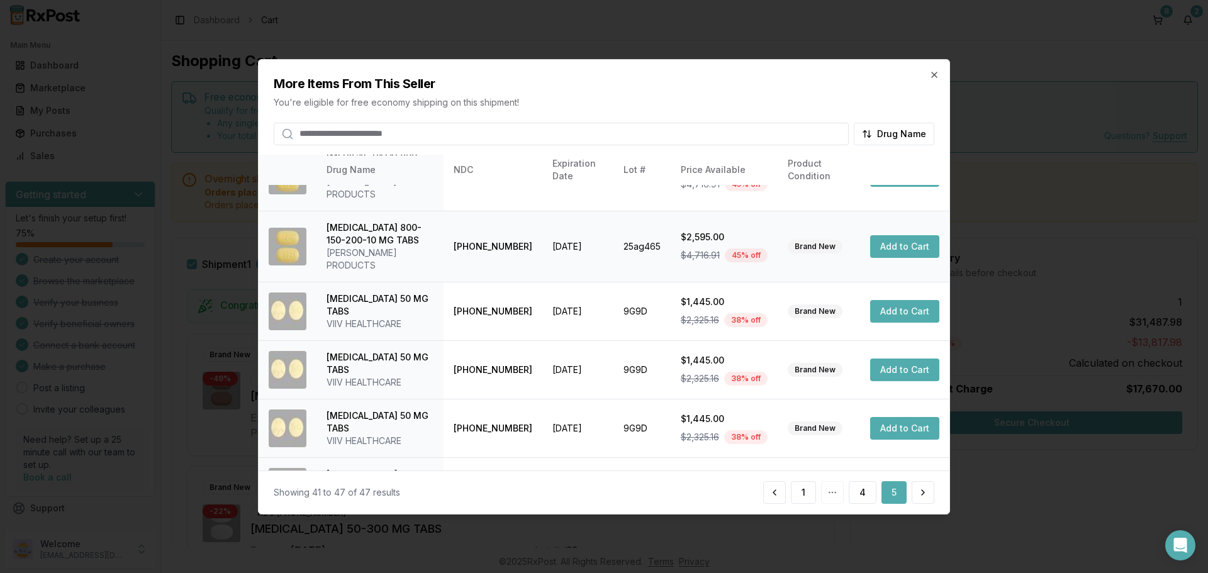
scroll to position [124, 0]
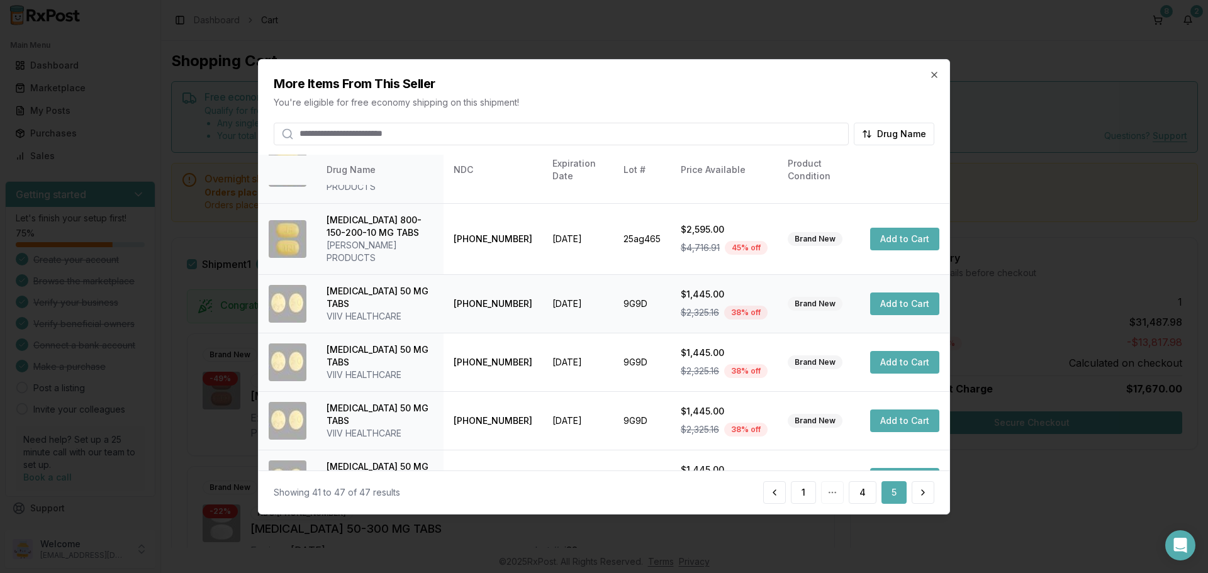
click at [921, 293] on button "Add to Cart" at bounding box center [904, 304] width 69 height 23
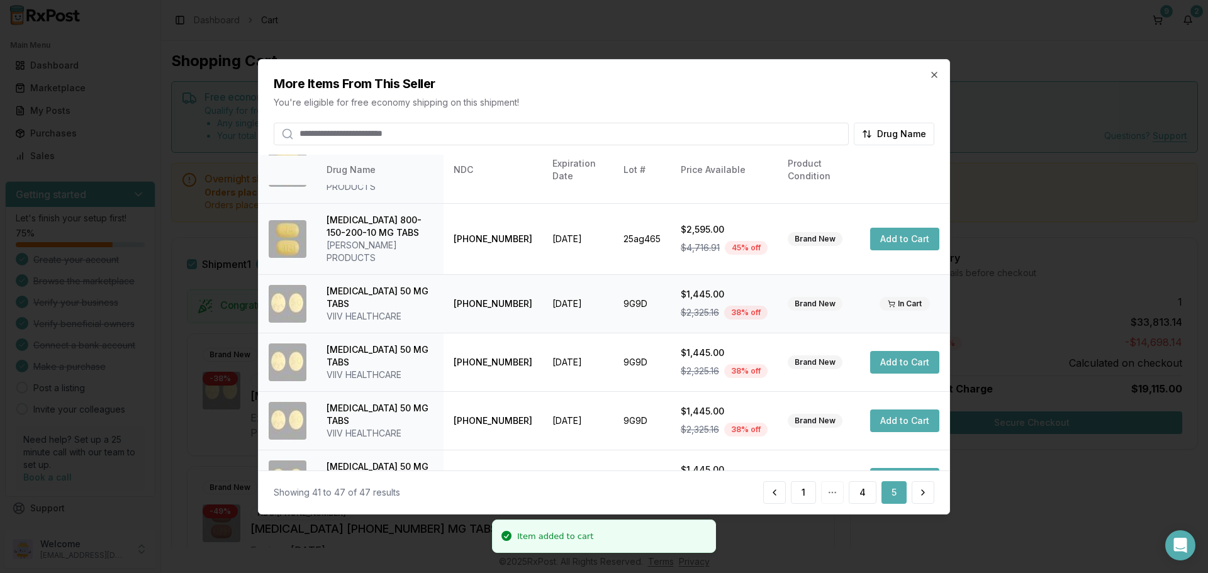
click at [1051, 507] on div at bounding box center [604, 286] width 1208 height 573
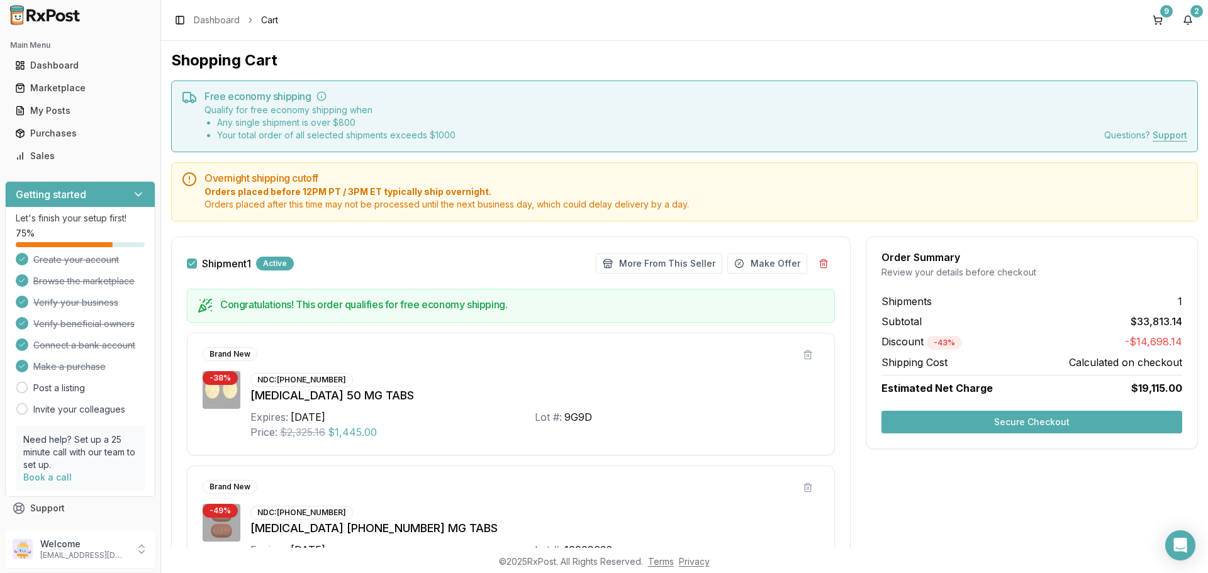
scroll to position [0, 0]
click at [1003, 429] on button "Secure Checkout" at bounding box center [1032, 423] width 301 height 23
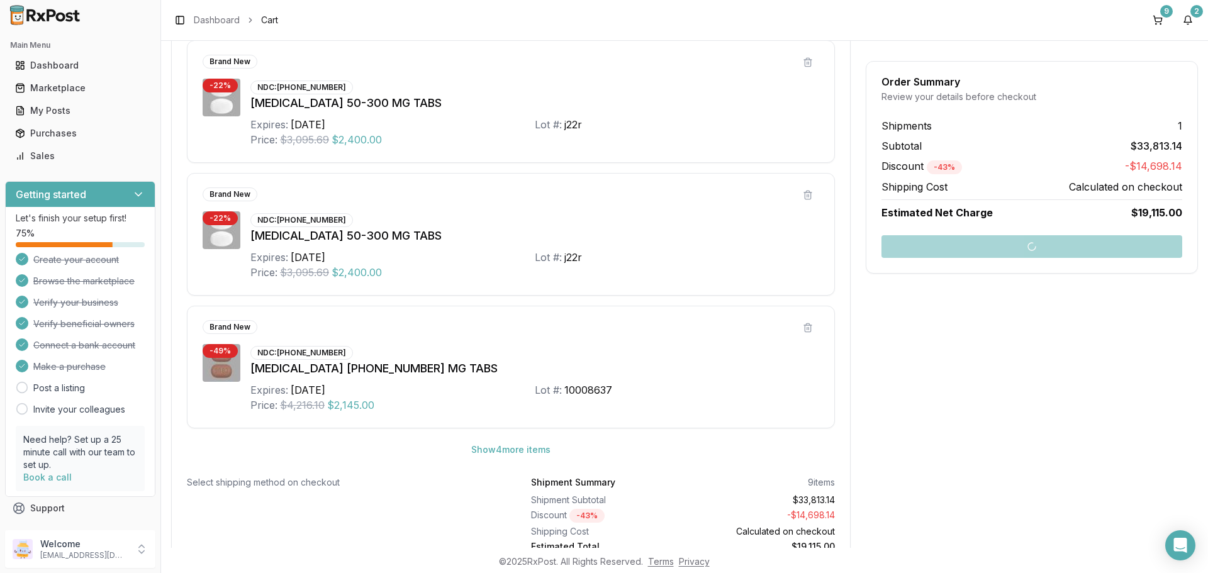
scroll to position [615, 0]
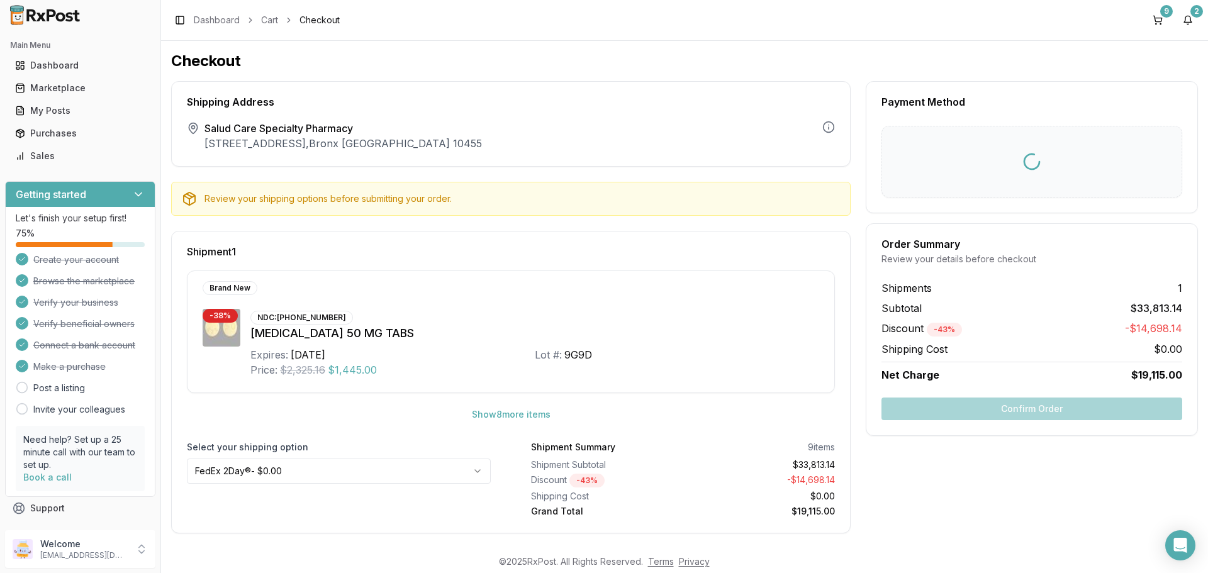
scroll to position [6, 0]
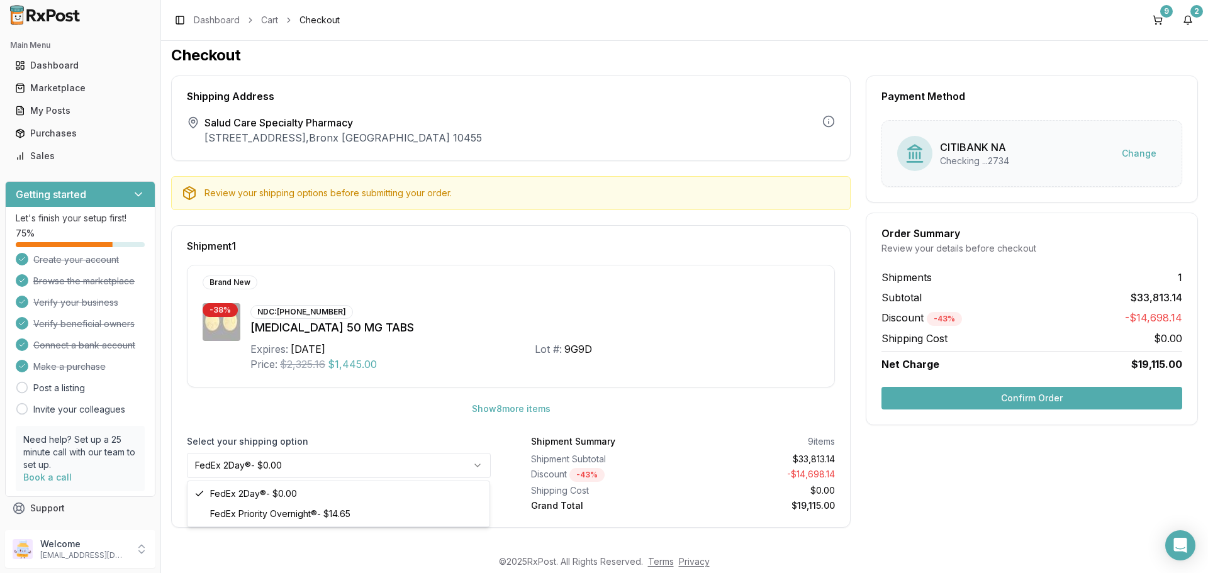
click at [276, 464] on html "Main Menu Dashboard Marketplace My Posts Purchases Sales Getting started Let's …" at bounding box center [604, 286] width 1208 height 573
click at [1061, 400] on button "Confirm Order" at bounding box center [1032, 398] width 301 height 23
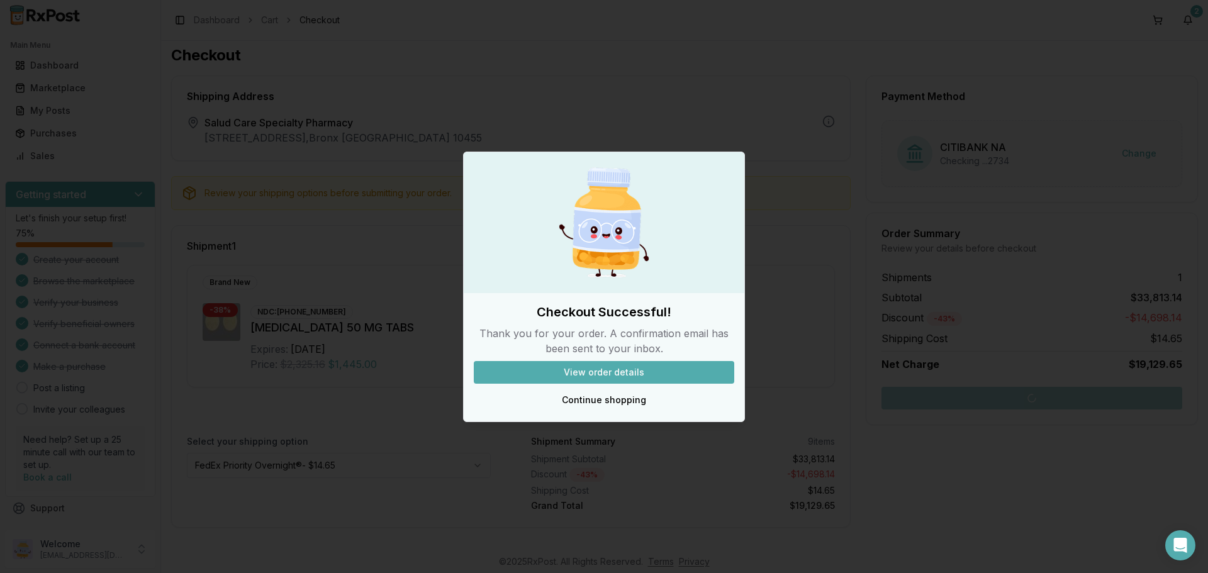
click at [177, 137] on div at bounding box center [604, 286] width 1208 height 573
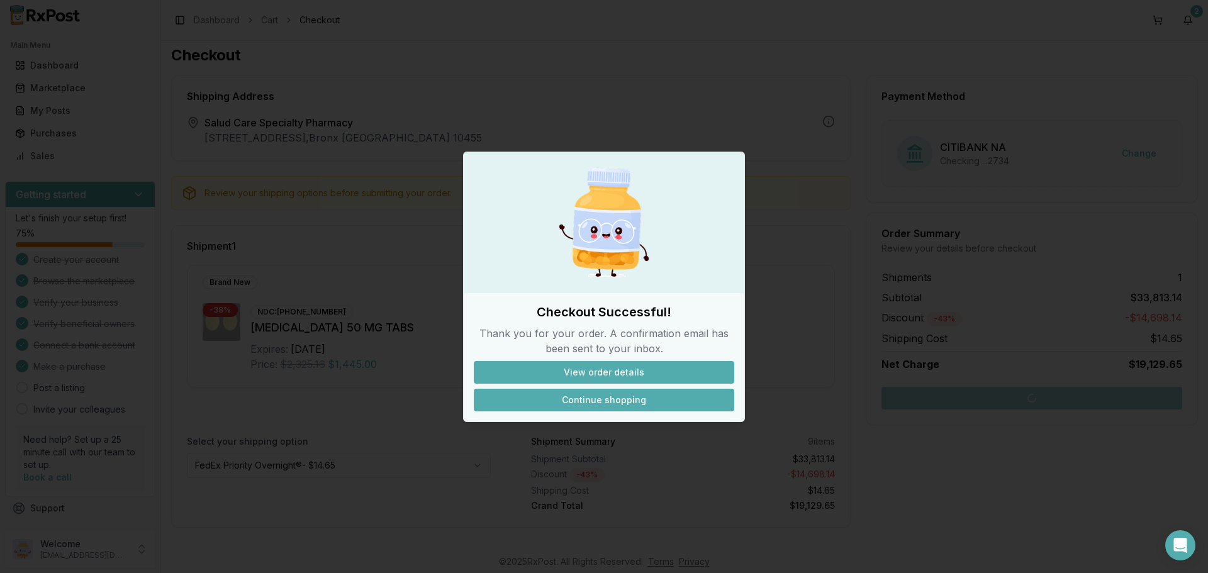
click at [636, 398] on button "Continue shopping" at bounding box center [604, 400] width 261 height 23
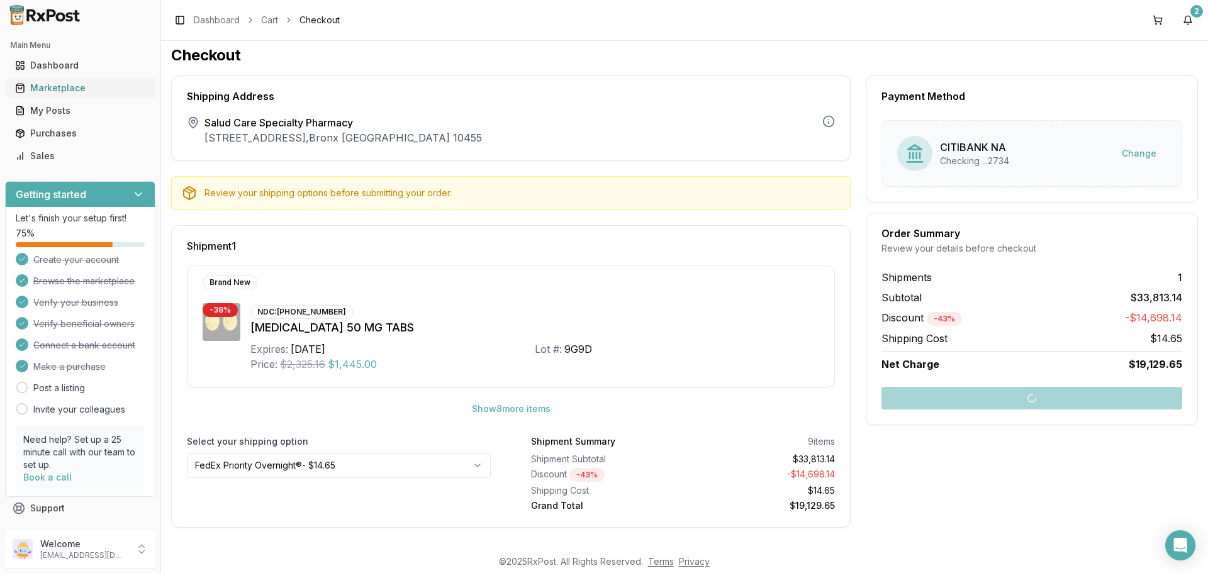
click at [57, 84] on div "Marketplace" at bounding box center [80, 88] width 130 height 13
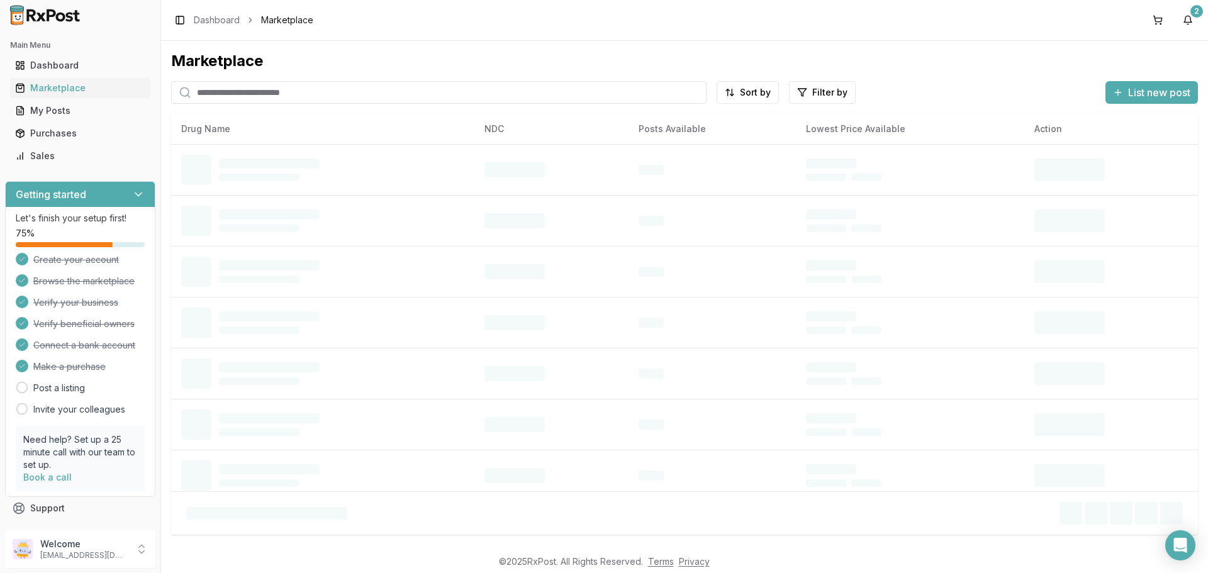
click at [284, 94] on input "search" at bounding box center [438, 92] width 535 height 23
type input "****"
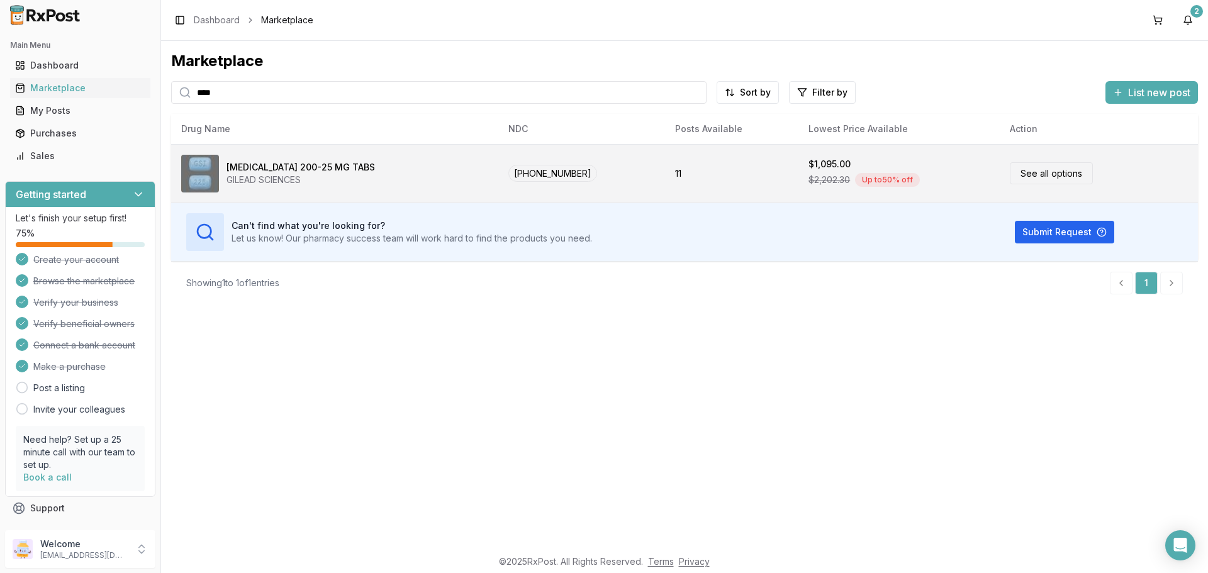
click at [1033, 181] on link "See all options" at bounding box center [1051, 173] width 83 height 22
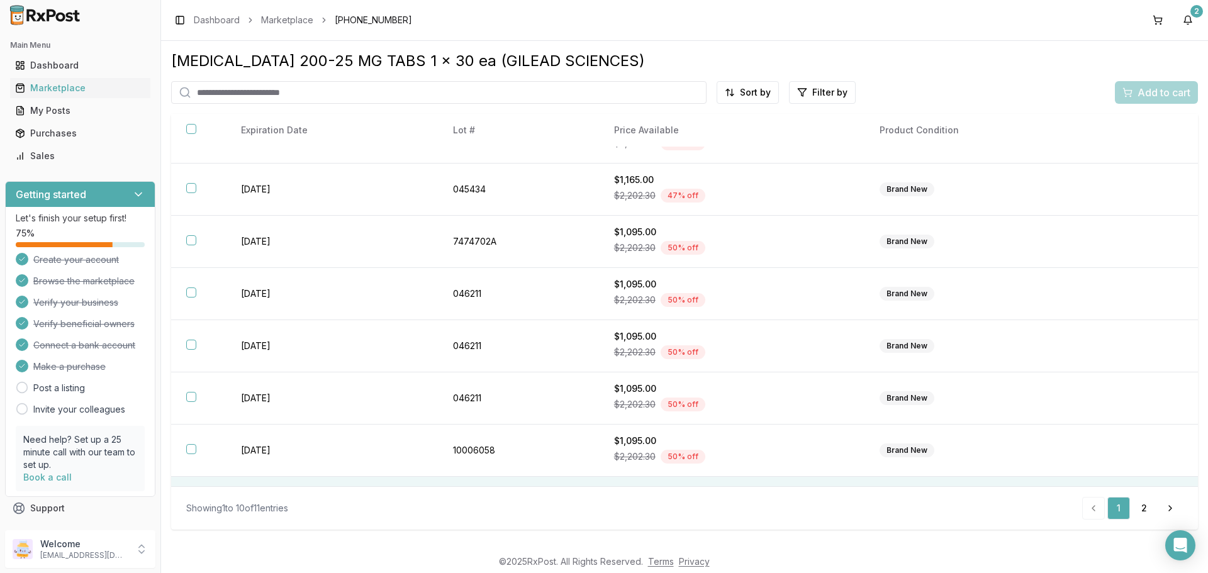
scroll to position [182, 0]
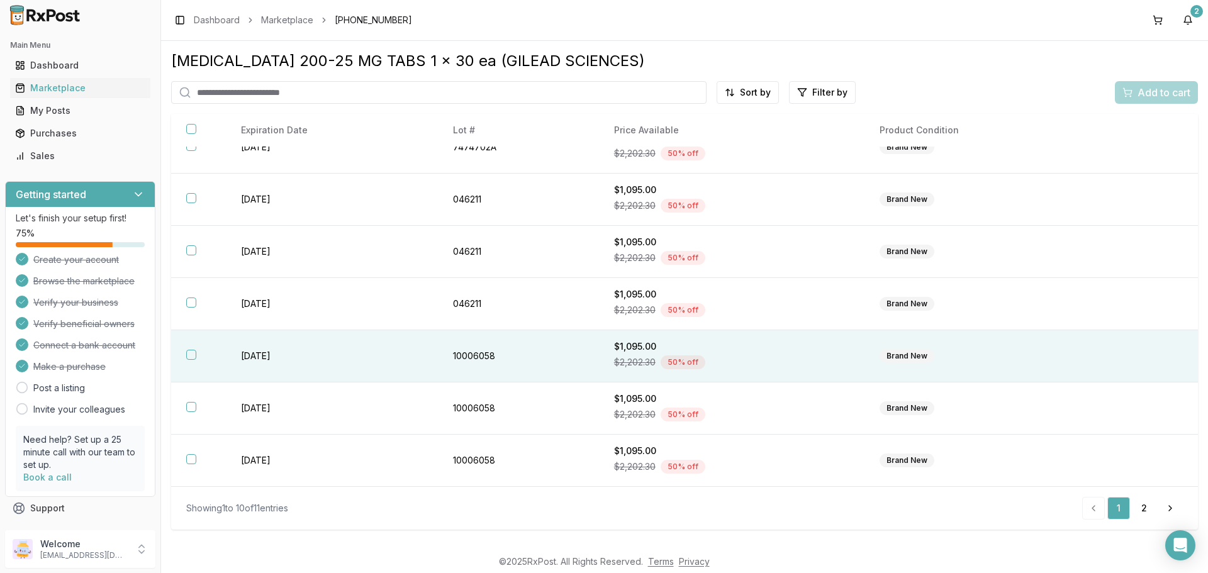
click at [188, 350] on button "button" at bounding box center [191, 355] width 10 height 10
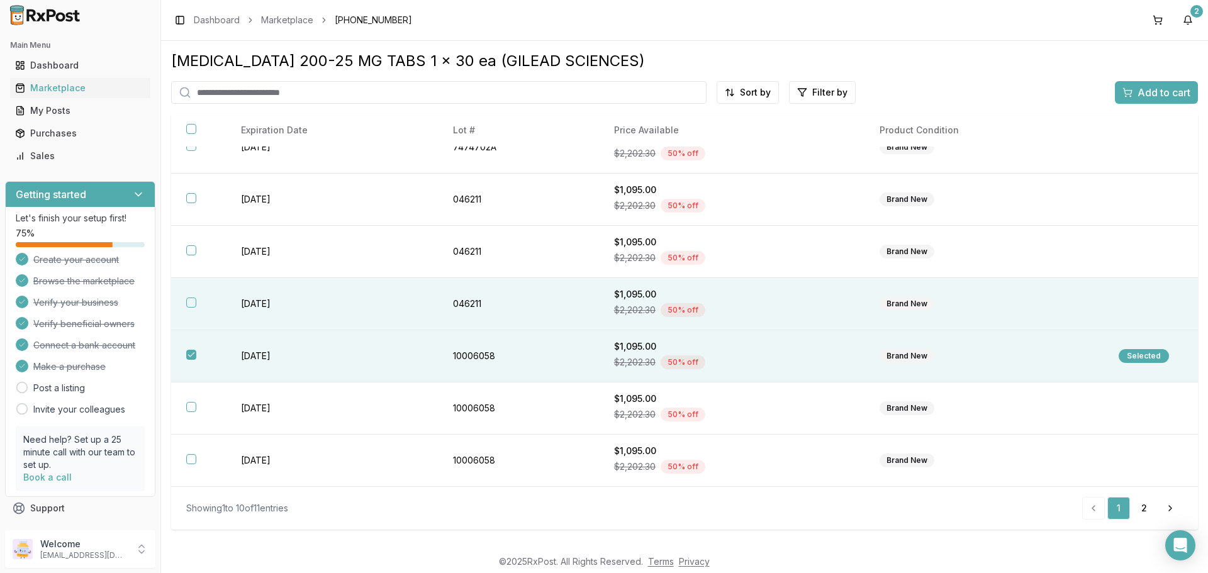
click at [198, 304] on th at bounding box center [198, 304] width 55 height 52
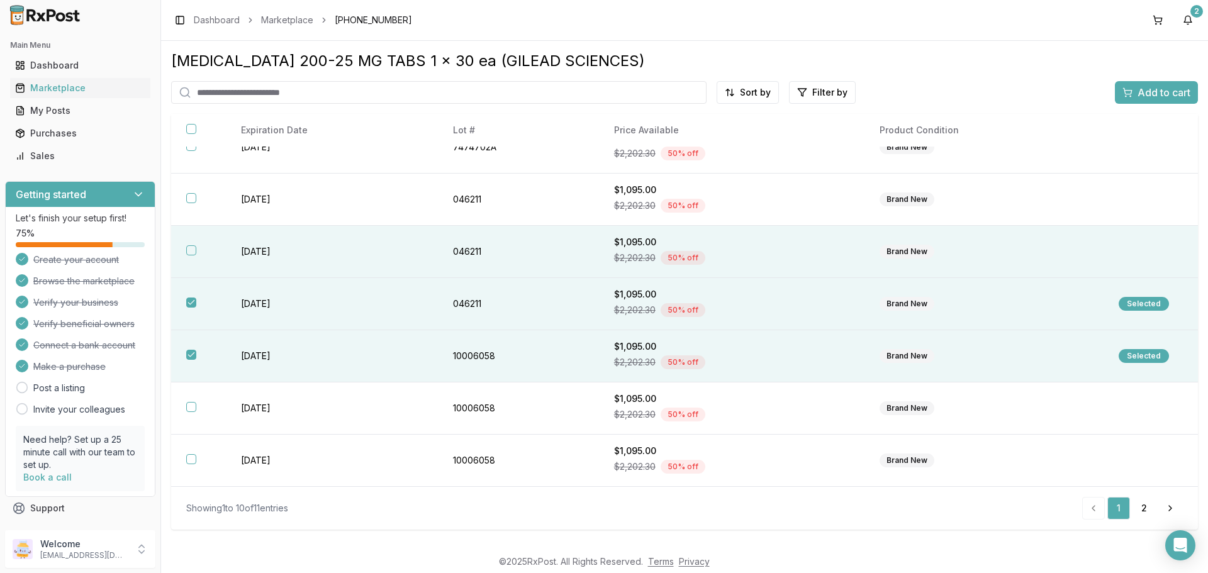
click at [196, 242] on th at bounding box center [198, 252] width 55 height 52
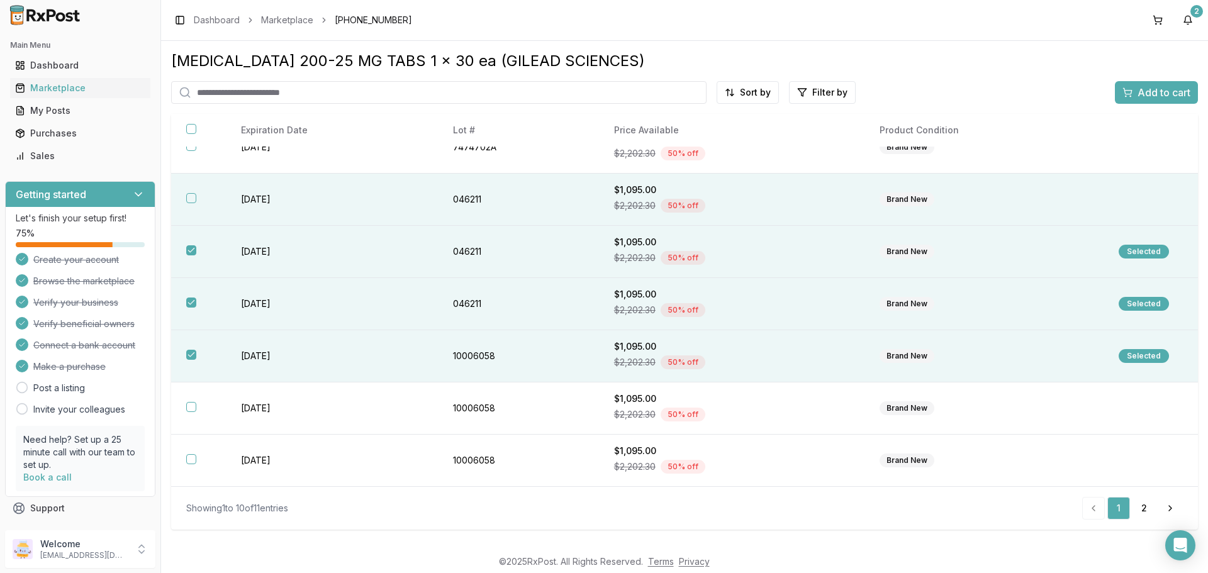
click at [190, 199] on button "button" at bounding box center [191, 198] width 10 height 10
click at [1181, 99] on span "Add to cart" at bounding box center [1164, 92] width 53 height 15
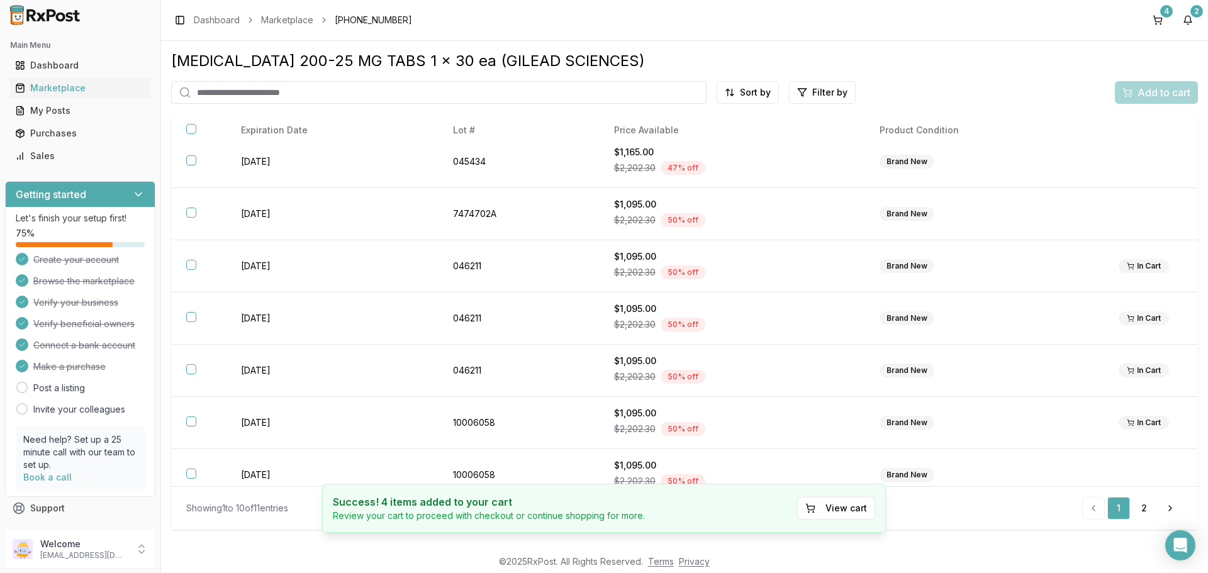
scroll to position [0, 0]
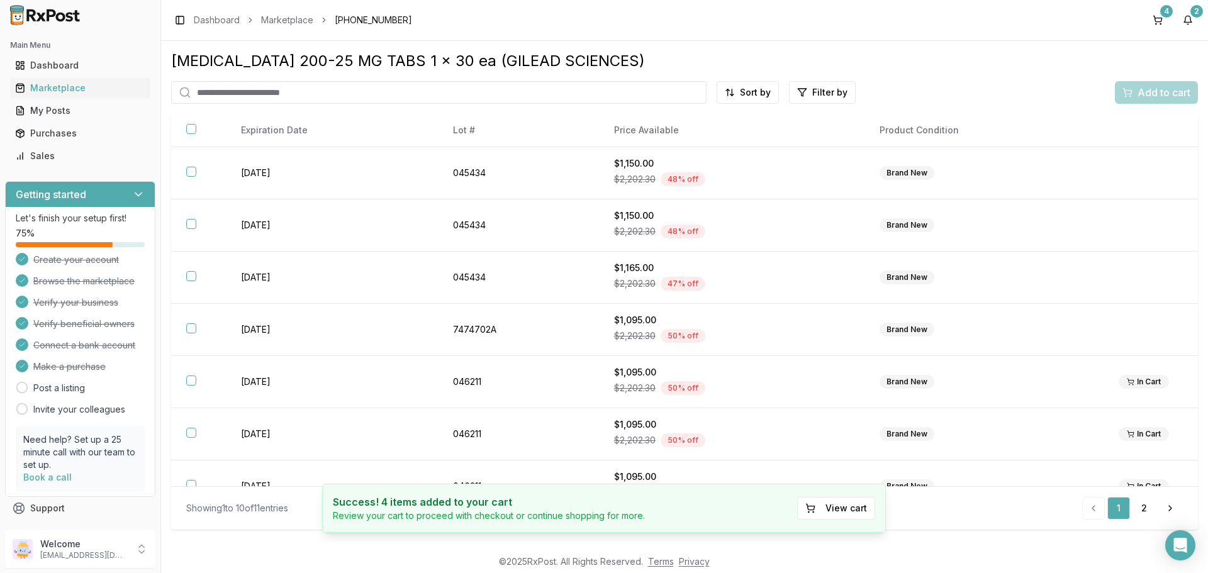
click at [317, 88] on input "search" at bounding box center [438, 92] width 535 height 23
type input "*****"
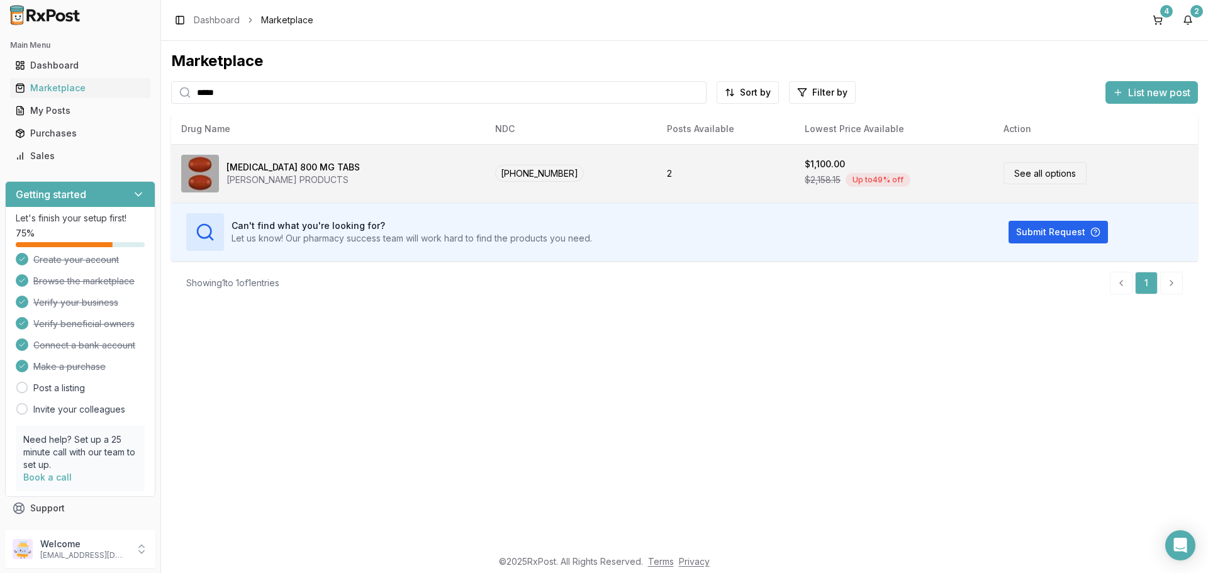
click at [1036, 180] on link "See all options" at bounding box center [1045, 173] width 83 height 22
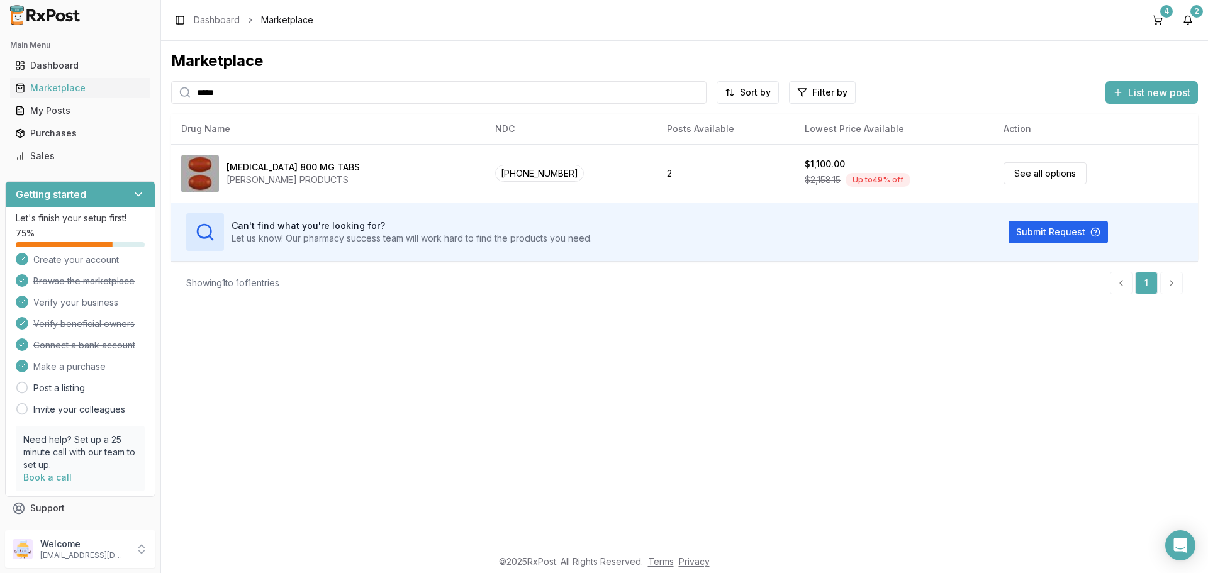
click at [234, 94] on input "*****" at bounding box center [438, 92] width 535 height 23
drag, startPoint x: 173, startPoint y: 84, endPoint x: 155, endPoint y: 84, distance: 17.6
click at [155, 84] on div "Main Menu Dashboard Marketplace My Posts Purchases Sales Getting started Let's …" at bounding box center [604, 286] width 1208 height 573
type input "****"
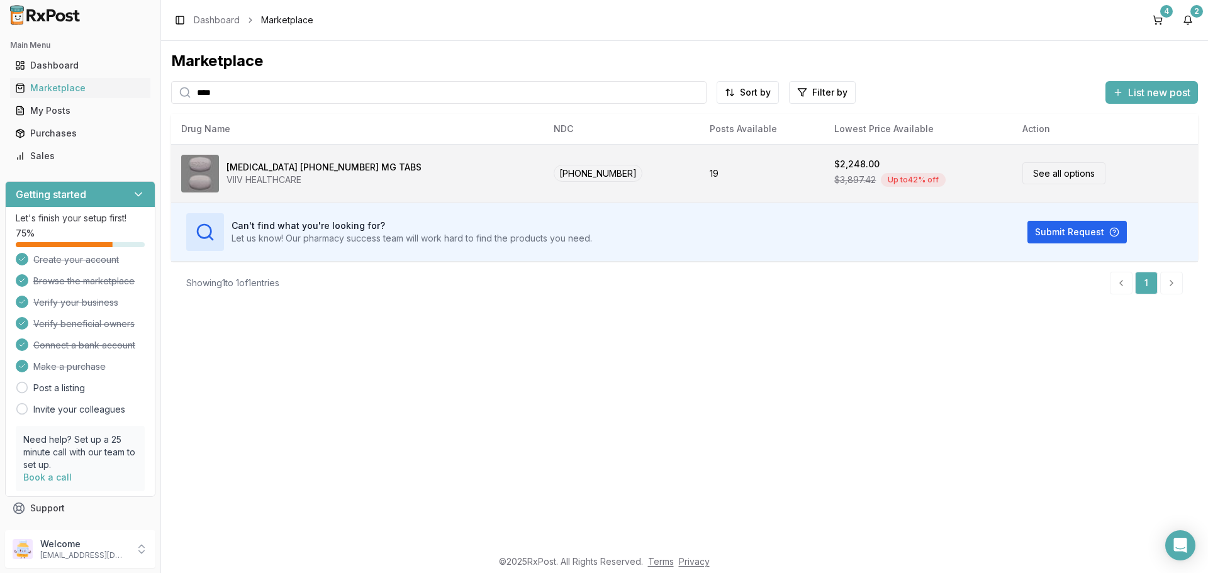
click at [1067, 177] on link "See all options" at bounding box center [1064, 173] width 83 height 22
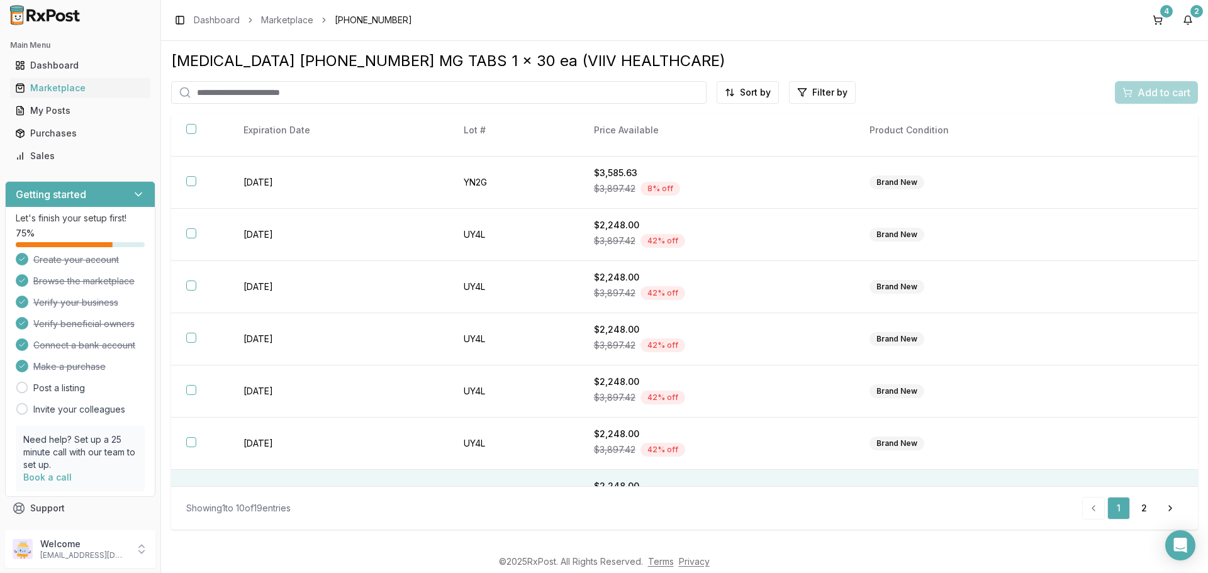
scroll to position [182, 0]
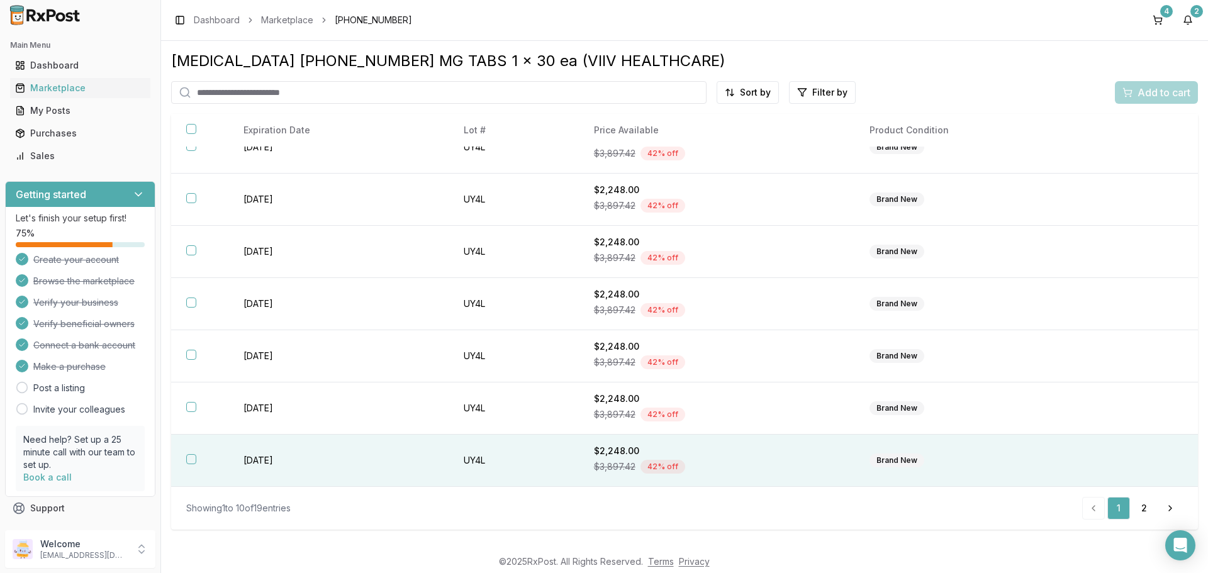
click at [194, 461] on button "button" at bounding box center [191, 459] width 10 height 10
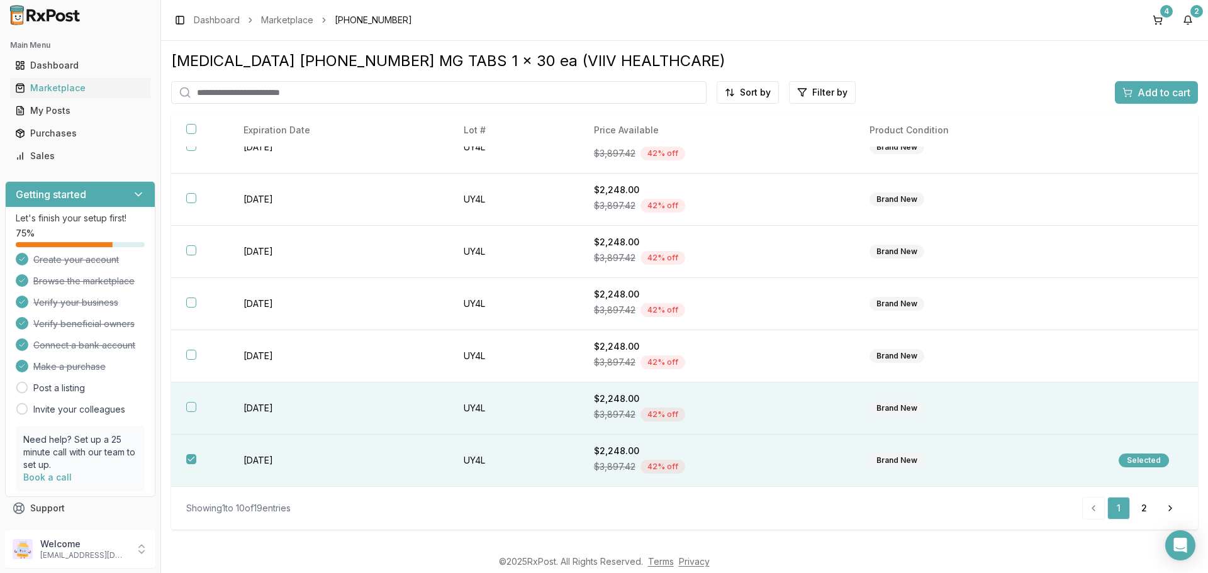
click at [182, 405] on th at bounding box center [199, 409] width 57 height 52
click at [1144, 102] on button "Add to cart" at bounding box center [1156, 92] width 83 height 23
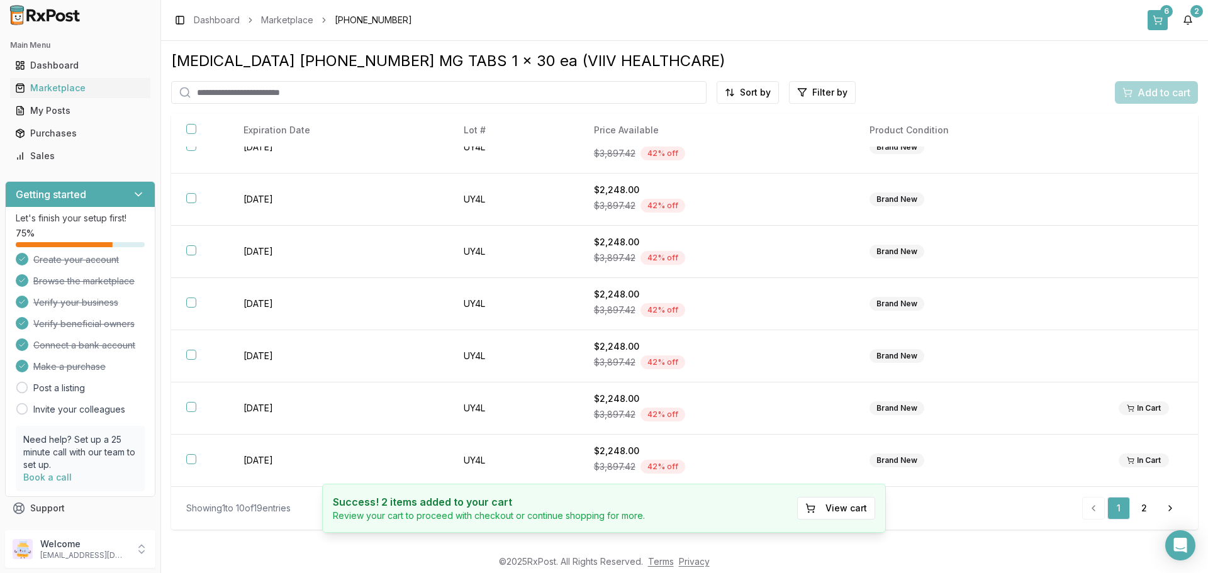
click at [1154, 20] on button "6" at bounding box center [1158, 20] width 20 height 20
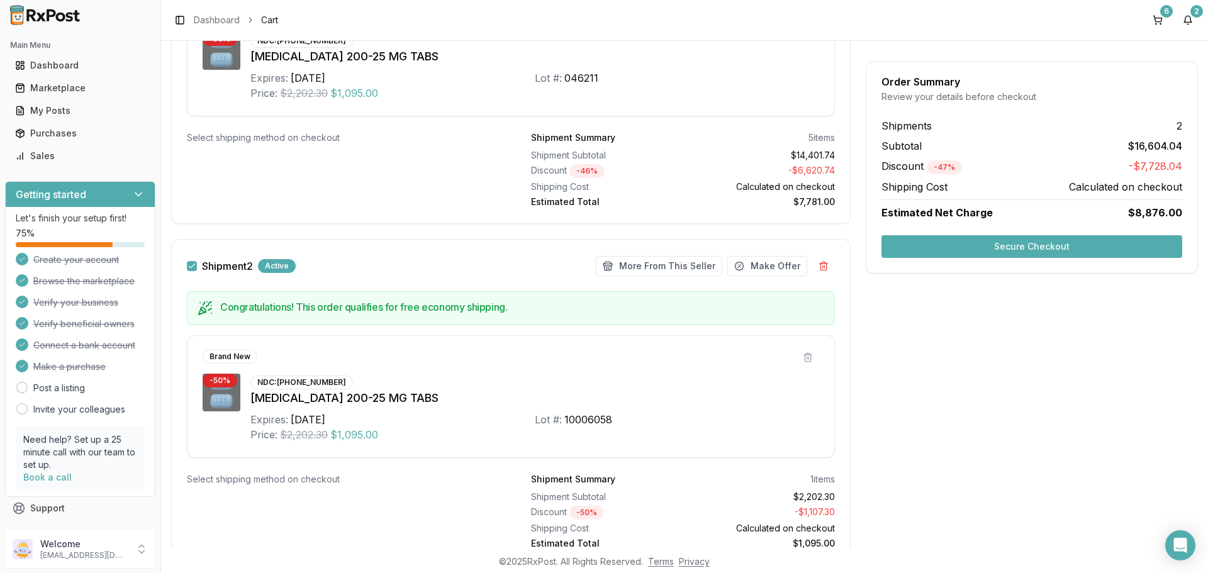
scroll to position [924, 0]
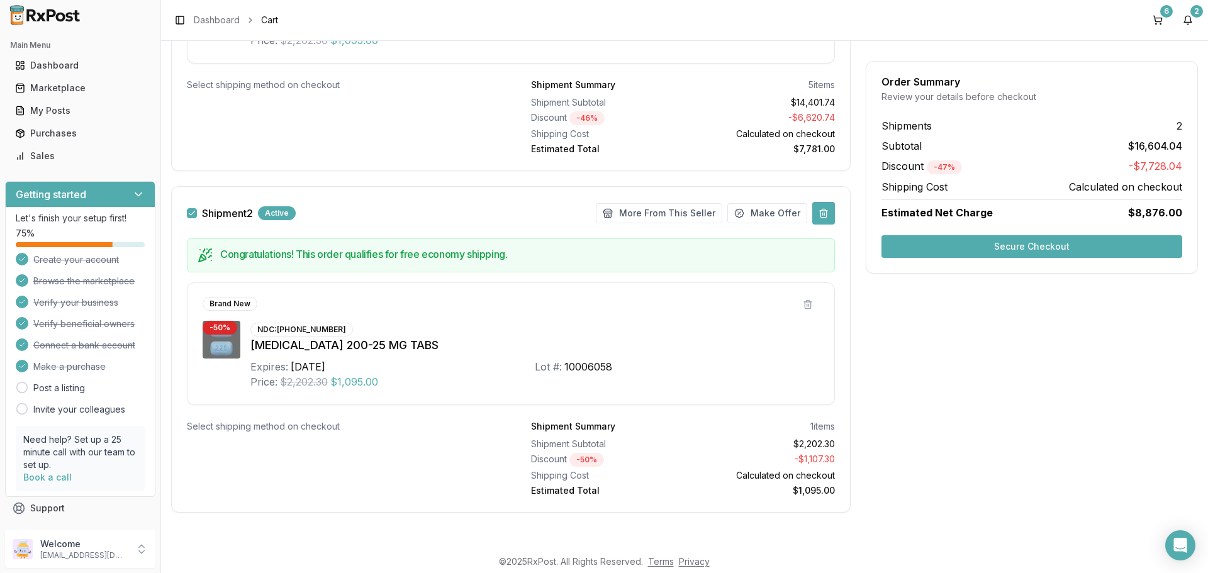
click at [824, 218] on button at bounding box center [823, 213] width 23 height 23
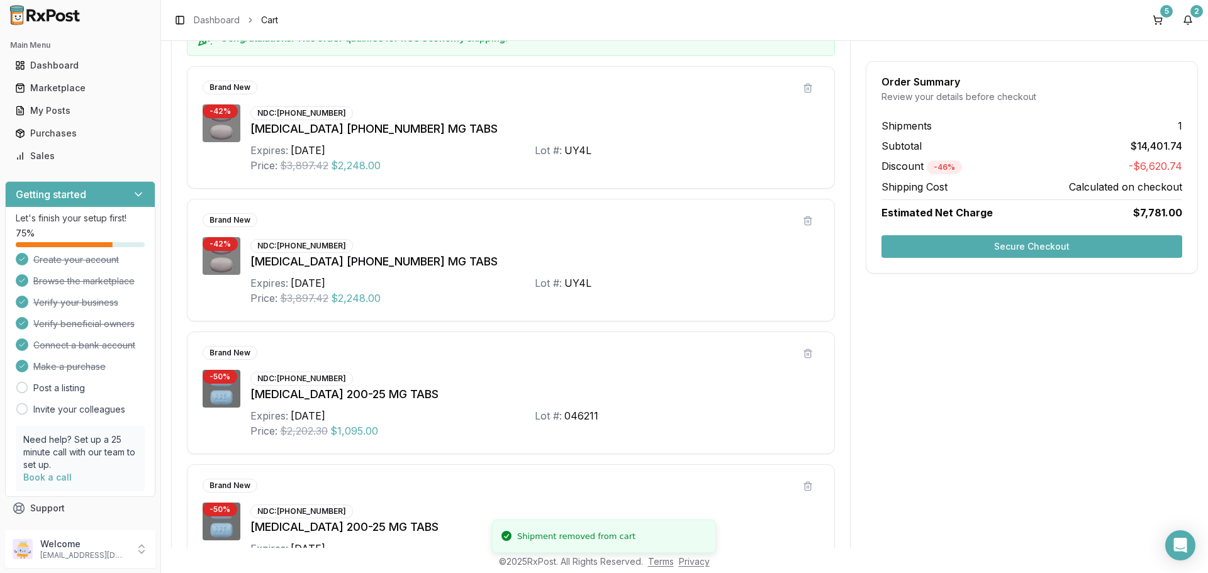
scroll to position [205, 0]
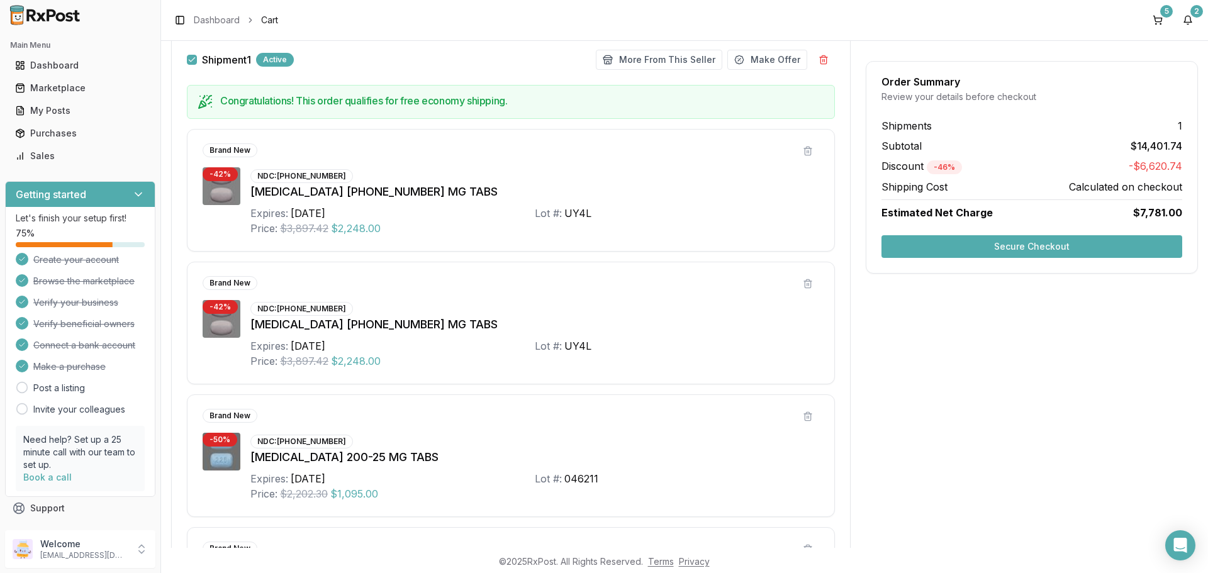
click at [977, 249] on button "Secure Checkout" at bounding box center [1032, 246] width 301 height 23
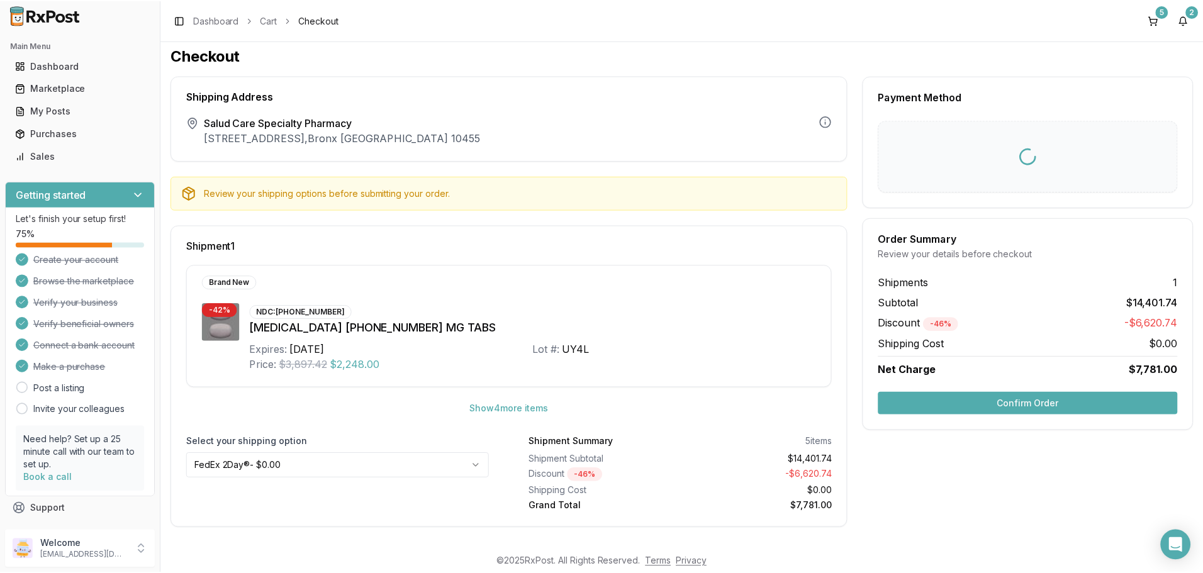
scroll to position [6, 0]
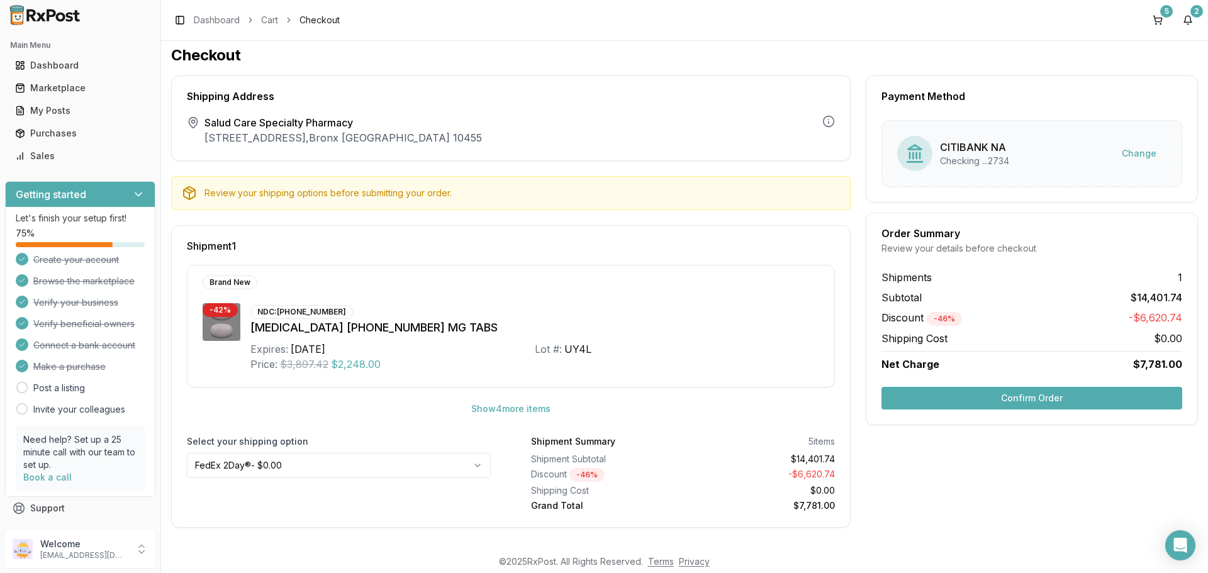
click at [281, 466] on html "Main Menu Dashboard Marketplace My Posts Purchases Sales Getting started Let's …" at bounding box center [604, 286] width 1208 height 573
click at [1041, 400] on button "Confirm Order" at bounding box center [1032, 398] width 301 height 23
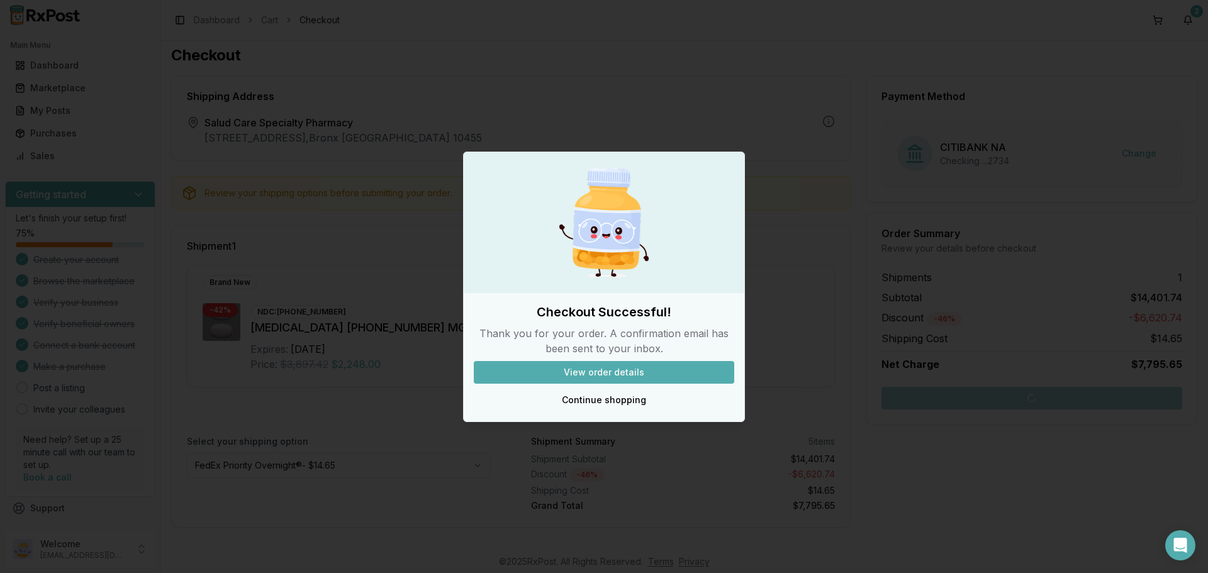
drag, startPoint x: 634, startPoint y: 375, endPoint x: 656, endPoint y: 374, distance: 21.4
click at [634, 377] on button "View order details" at bounding box center [604, 372] width 261 height 23
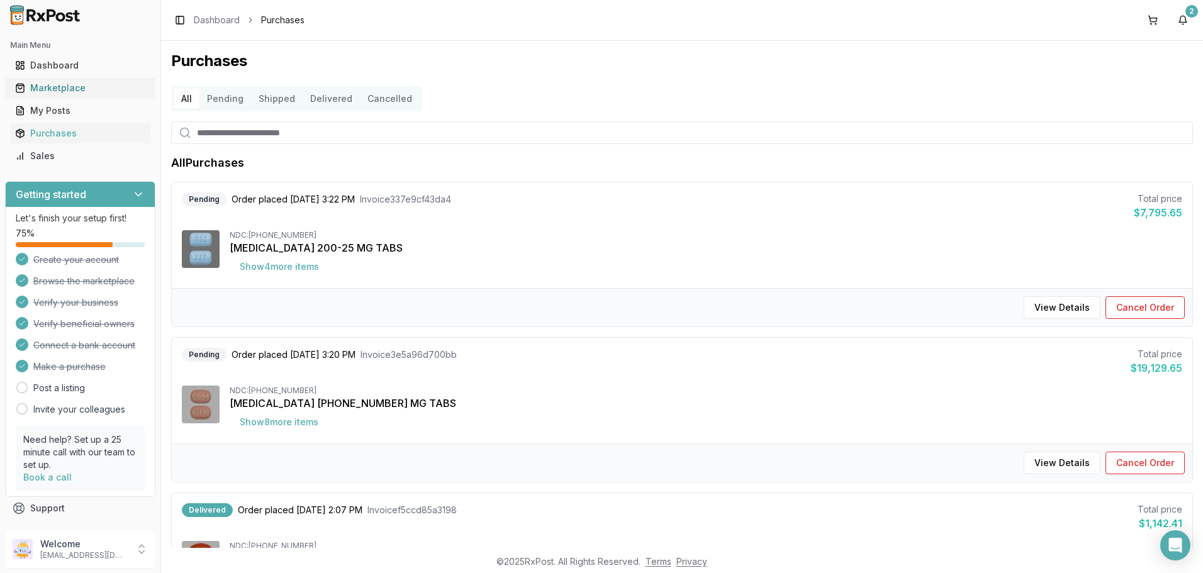
click at [69, 82] on div "Marketplace" at bounding box center [80, 88] width 130 height 13
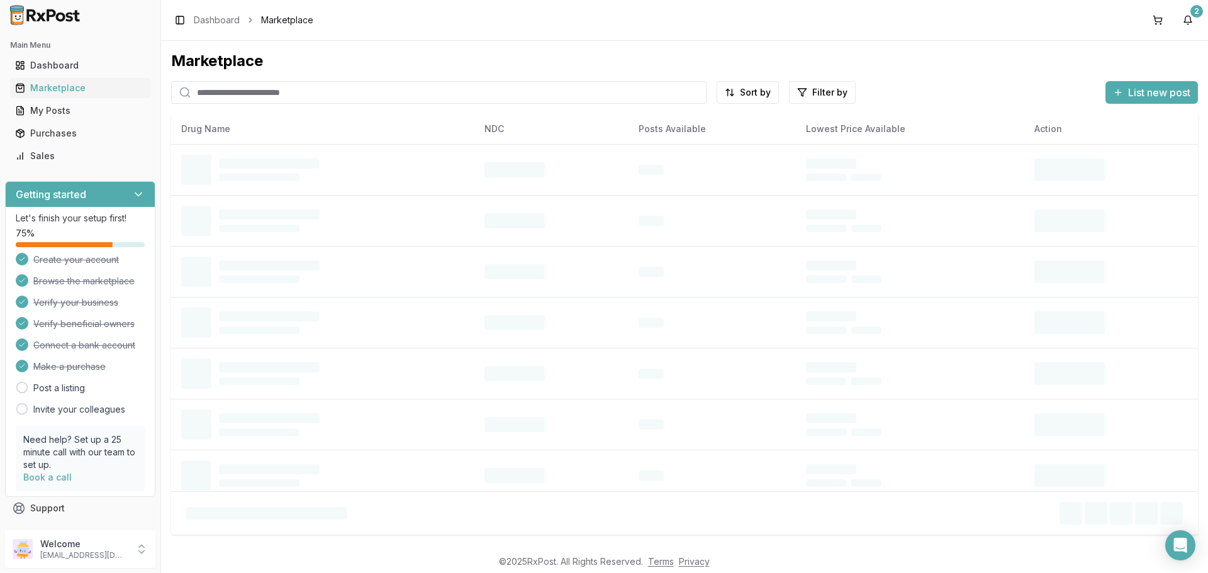
click at [457, 92] on input "search" at bounding box center [438, 92] width 535 height 23
paste input "**********"
type input "**********"
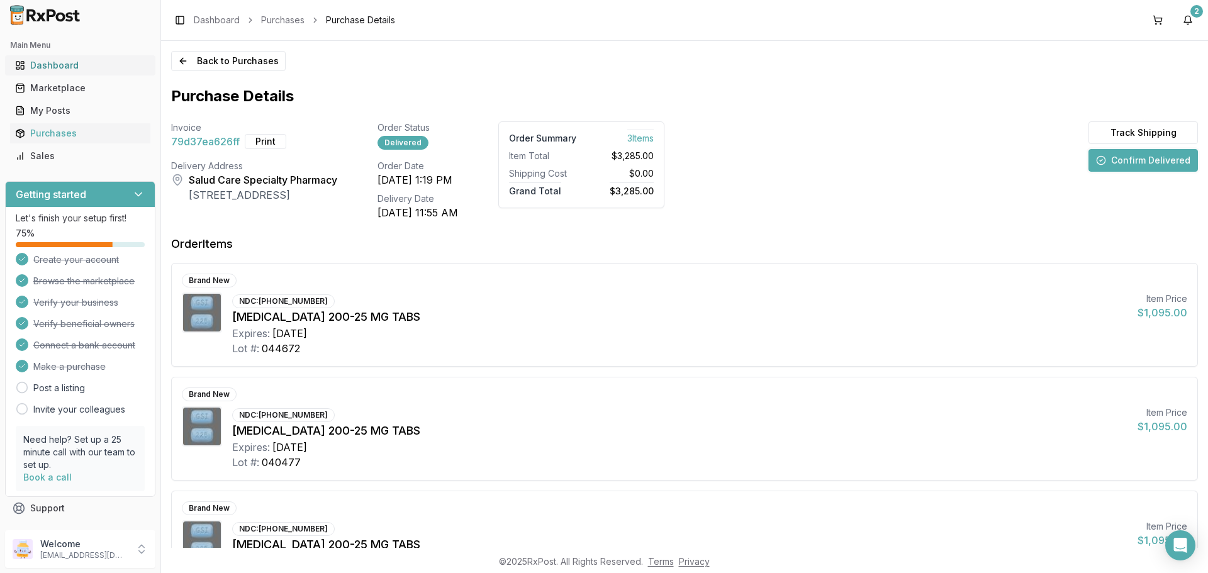
drag, startPoint x: 40, startPoint y: 72, endPoint x: 64, endPoint y: 65, distance: 24.9
click at [40, 72] on link "Dashboard" at bounding box center [80, 65] width 140 height 23
